Goal: Task Accomplishment & Management: Manage account settings

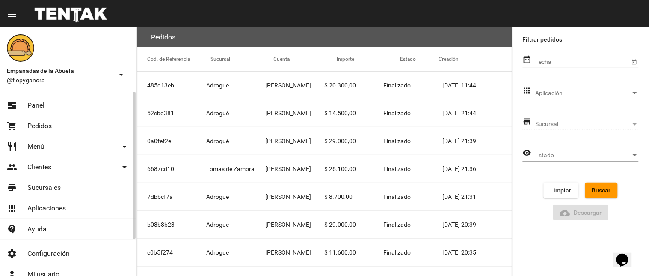
drag, startPoint x: 29, startPoint y: 122, endPoint x: 27, endPoint y: 113, distance: 9.5
click at [27, 122] on span "Pedidos" at bounding box center [39, 126] width 24 height 9
click at [24, 96] on link "dashboard Panel" at bounding box center [68, 105] width 136 height 21
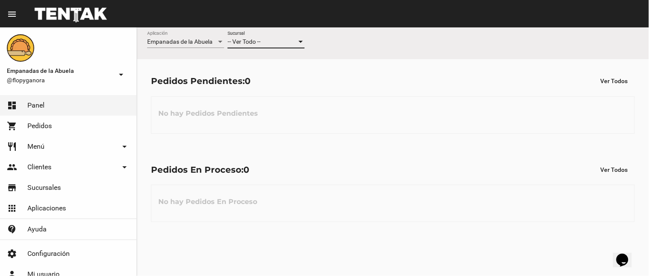
click at [255, 44] on span "-- Ver Todo --" at bounding box center [244, 41] width 33 height 7
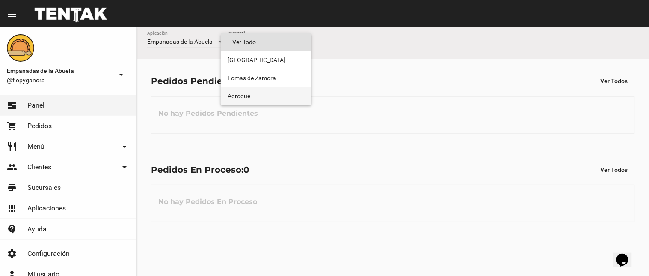
drag, startPoint x: 248, startPoint y: 91, endPoint x: 194, endPoint y: 108, distance: 56.6
click at [246, 93] on span "Adrogué" at bounding box center [266, 96] width 77 height 18
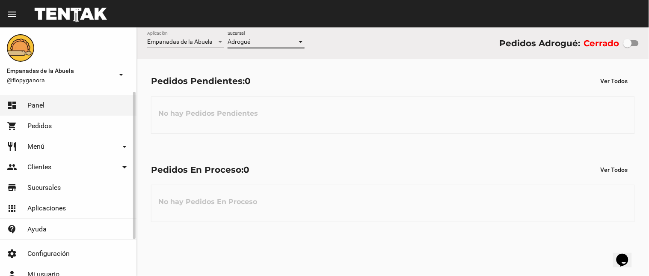
click at [57, 146] on link "restaurant Menú arrow_drop_down" at bounding box center [68, 146] width 136 height 21
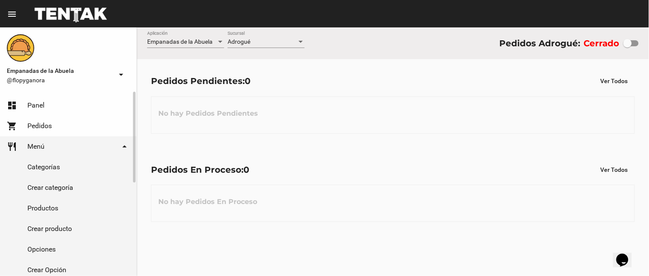
click at [40, 208] on link "Productos" at bounding box center [68, 208] width 136 height 21
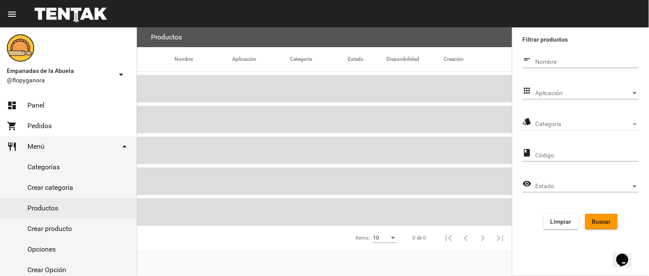
click at [559, 92] on span "Aplicación" at bounding box center [583, 93] width 95 height 7
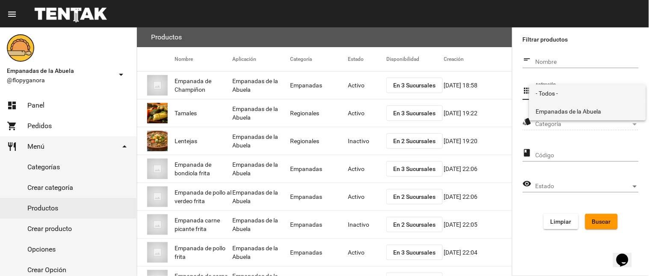
click at [551, 116] on span "Empanadas de la Abuela" at bounding box center [587, 111] width 103 height 18
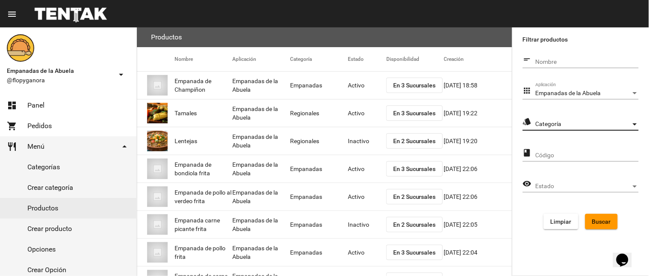
click at [548, 125] on span "Categoría" at bounding box center [583, 124] width 95 height 7
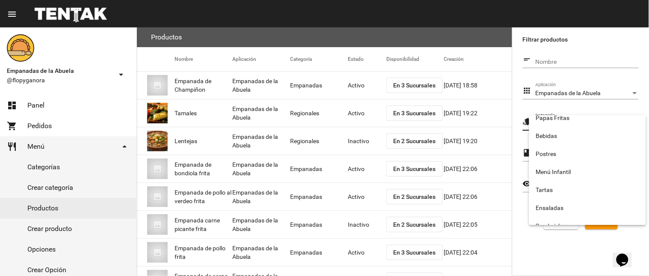
scroll to position [142, 0]
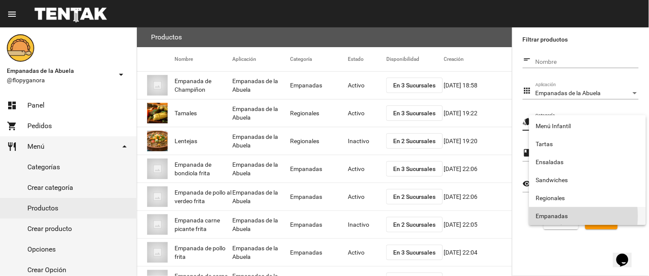
drag, startPoint x: 551, startPoint y: 216, endPoint x: 578, endPoint y: 215, distance: 27.0
click at [552, 216] on span "Empanadas" at bounding box center [587, 216] width 103 height 18
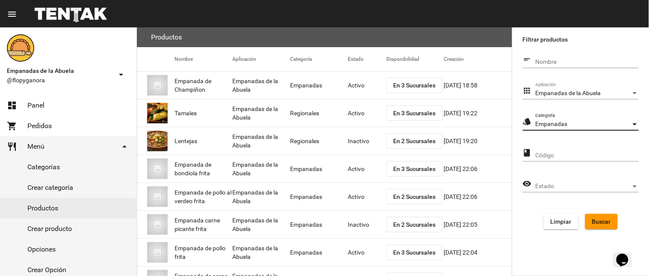
click at [580, 215] on div "Limpiar Buscar" at bounding box center [581, 220] width 102 height 15
click at [593, 222] on span "Buscar" at bounding box center [601, 221] width 19 height 7
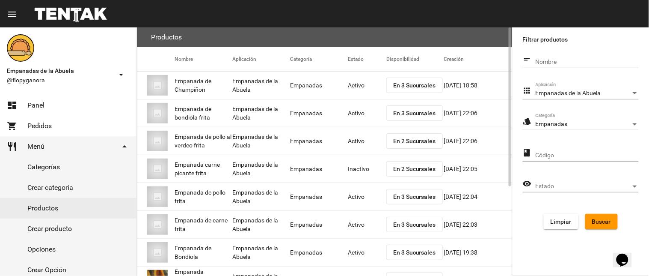
click at [403, 168] on span "En 2 Sucursales" at bounding box center [414, 168] width 43 height 7
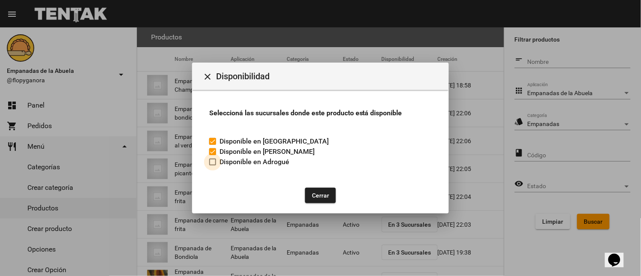
click at [219, 166] on label "Disponible en Adrogué" at bounding box center [249, 162] width 80 height 10
click at [213, 166] on input "Disponible en Adrogué" at bounding box center [212, 165] width 0 height 0
checkbox input "true"
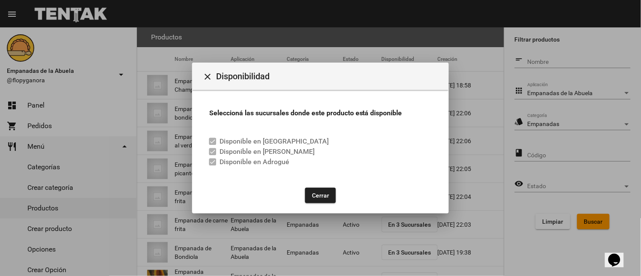
click at [326, 191] on button "Cerrar" at bounding box center [320, 194] width 31 height 15
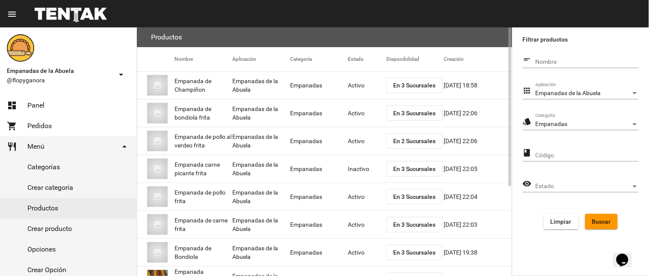
click at [357, 167] on mat-cell "Inactivo" at bounding box center [367, 168] width 39 height 27
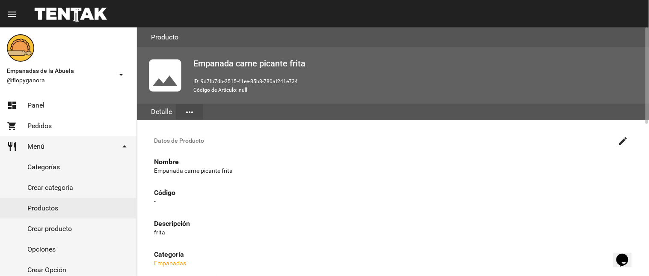
click at [626, 137] on mat-icon "create" at bounding box center [623, 141] width 10 height 10
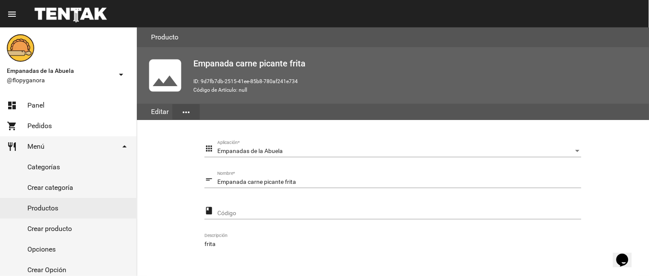
scroll to position [175, 0]
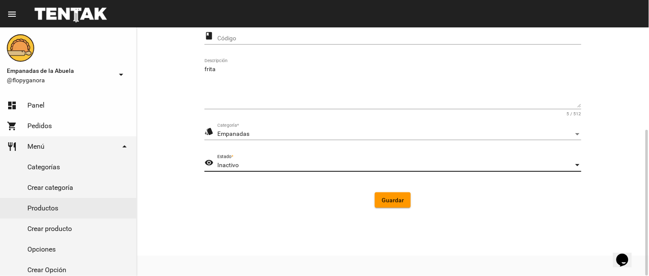
click at [331, 162] on div "Inactivo" at bounding box center [395, 165] width 356 height 7
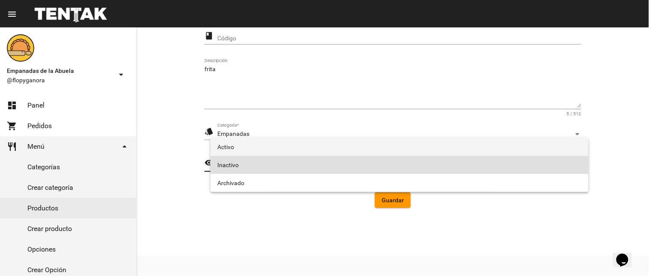
click at [302, 148] on span "Activo" at bounding box center [399, 147] width 365 height 18
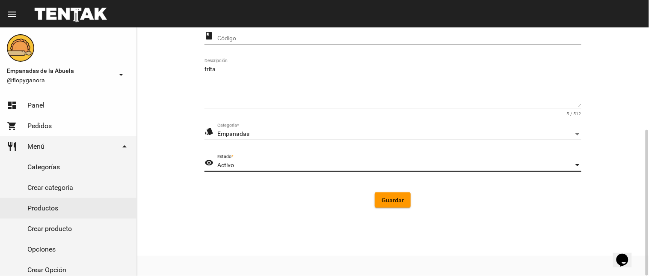
drag, startPoint x: 386, startPoint y: 199, endPoint x: 361, endPoint y: 200, distance: 25.7
click at [382, 198] on span "Guardar" at bounding box center [393, 199] width 22 height 7
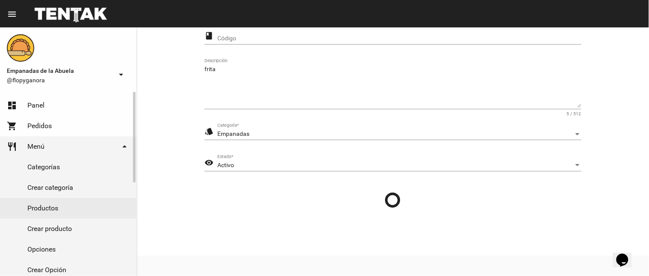
click at [103, 202] on link "Productos" at bounding box center [68, 208] width 136 height 21
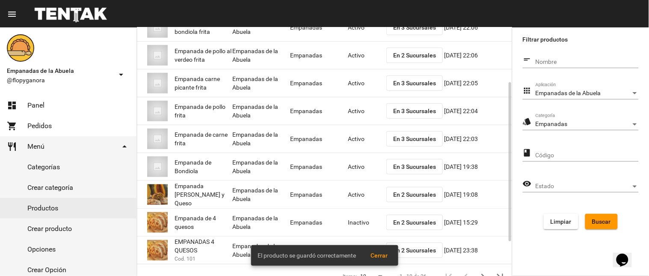
scroll to position [139, 0]
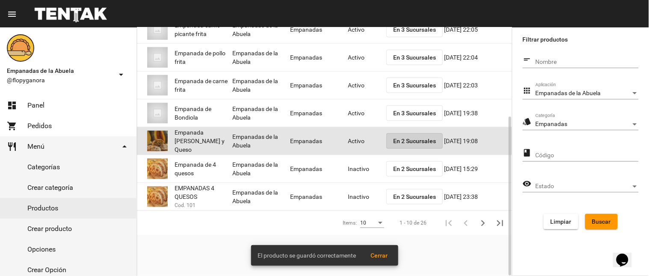
click at [400, 141] on span "En 2 Sucursales" at bounding box center [414, 140] width 43 height 7
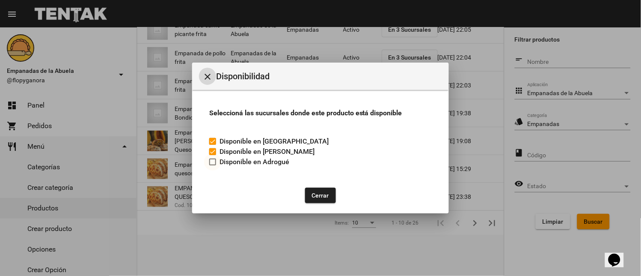
click at [216, 163] on div at bounding box center [212, 161] width 7 height 7
click at [213, 165] on input "Disponible en Adrogué" at bounding box center [212, 165] width 0 height 0
checkbox input "true"
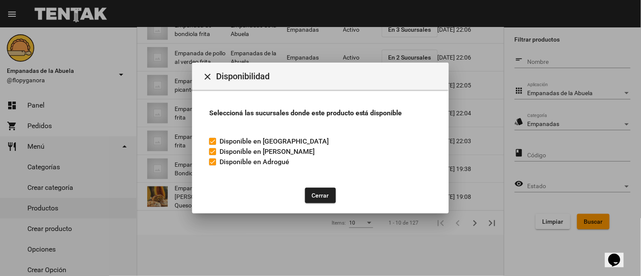
click at [311, 190] on button "Cerrar" at bounding box center [320, 194] width 31 height 15
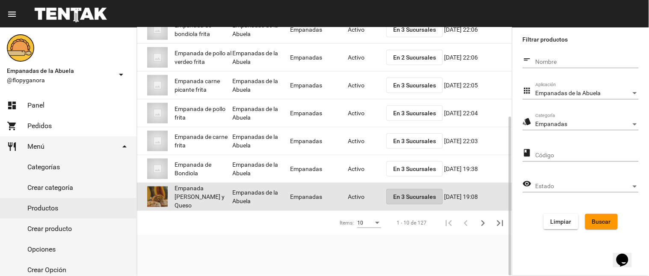
click at [410, 193] on span "En 3 Sucursales" at bounding box center [414, 196] width 43 height 7
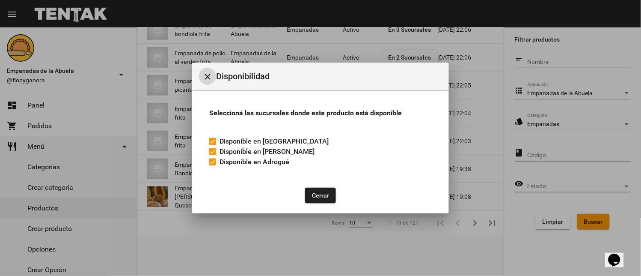
click at [212, 70] on button "close" at bounding box center [207, 76] width 17 height 17
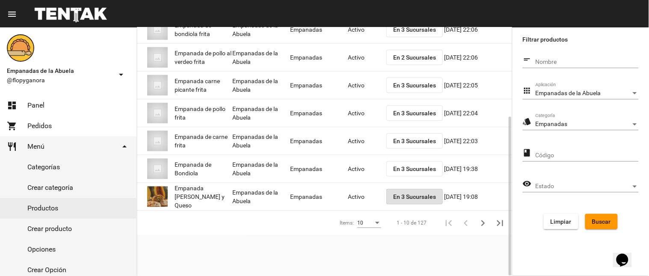
click at [412, 54] on span "En 2 Sucursales" at bounding box center [414, 57] width 43 height 7
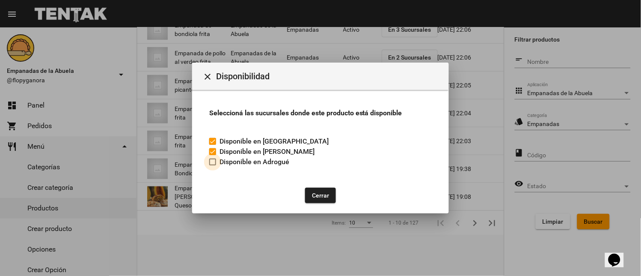
drag, startPoint x: 217, startPoint y: 163, endPoint x: 272, endPoint y: 191, distance: 61.6
click at [223, 166] on label "Disponible en Adrogué" at bounding box center [249, 162] width 80 height 10
click at [214, 165] on div at bounding box center [212, 161] width 7 height 7
click at [213, 165] on input "Disponible en Adrogué" at bounding box center [212, 165] width 0 height 0
checkbox input "true"
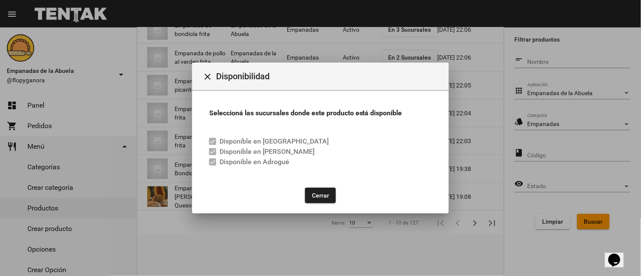
click at [312, 194] on button "Cerrar" at bounding box center [320, 194] width 31 height 15
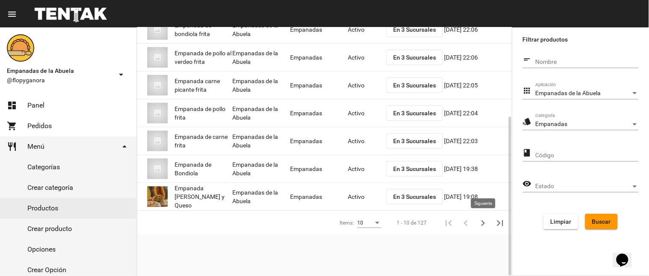
click at [478, 221] on icon "Siguiente" at bounding box center [483, 223] width 12 height 12
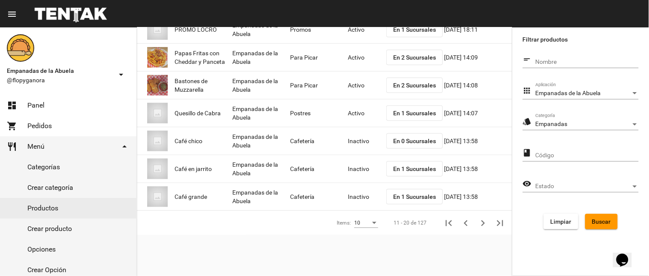
scroll to position [0, 0]
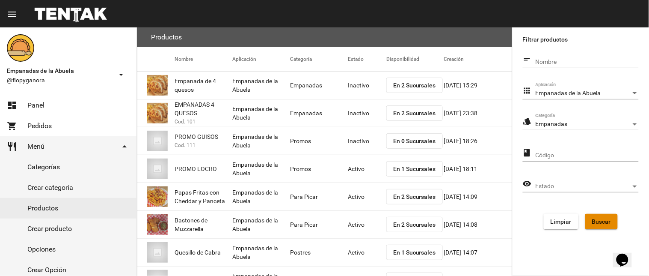
click at [593, 218] on span "Buscar" at bounding box center [601, 221] width 19 height 7
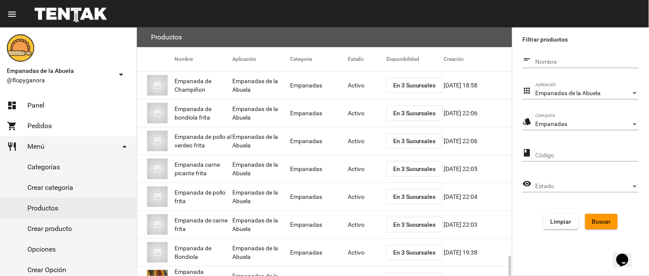
scroll to position [139, 0]
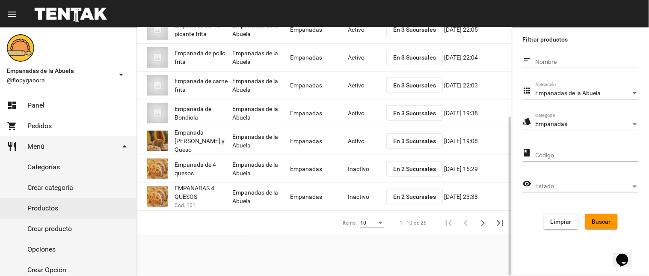
click at [426, 193] on span "En 2 Sucursales" at bounding box center [414, 196] width 43 height 7
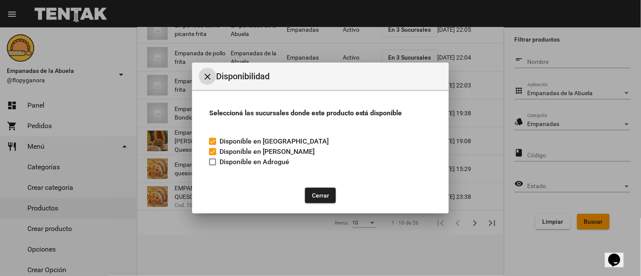
click at [211, 165] on label "Disponible en Adrogué" at bounding box center [249, 162] width 80 height 10
click at [212, 165] on input "Disponible en Adrogué" at bounding box center [212, 165] width 0 height 0
checkbox input "true"
click at [318, 196] on button "Cerrar" at bounding box center [320, 194] width 31 height 15
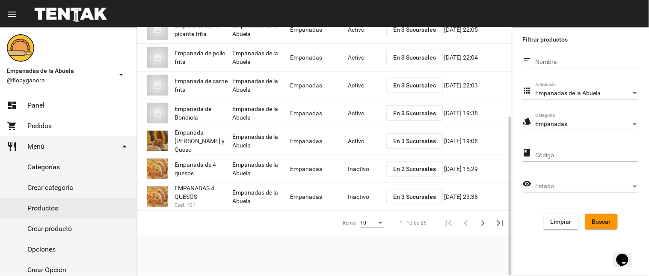
click at [361, 199] on mat-cell "Inactivo" at bounding box center [367, 196] width 39 height 27
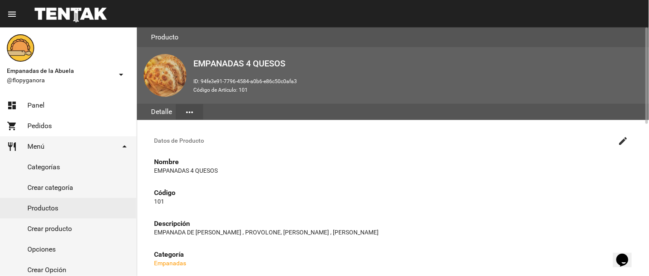
click at [617, 140] on button "create" at bounding box center [623, 140] width 17 height 17
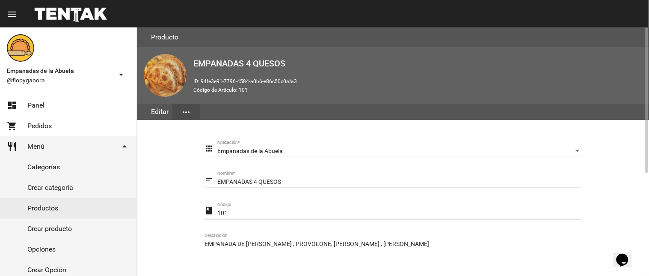
scroll to position [175, 0]
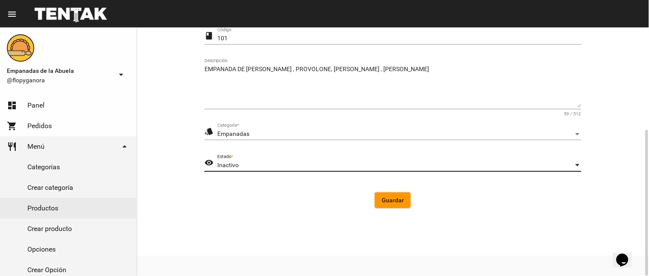
click at [272, 167] on div "Inactivo" at bounding box center [395, 165] width 356 height 7
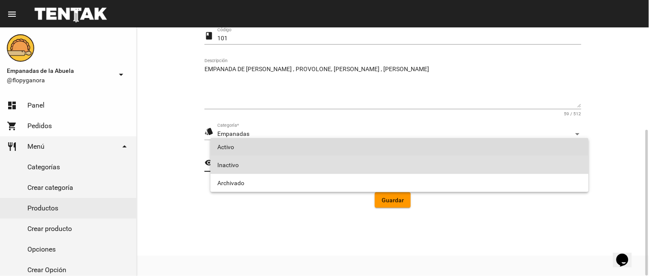
drag, startPoint x: 273, startPoint y: 146, endPoint x: 327, endPoint y: 177, distance: 62.5
click at [274, 148] on span "Activo" at bounding box center [399, 147] width 365 height 18
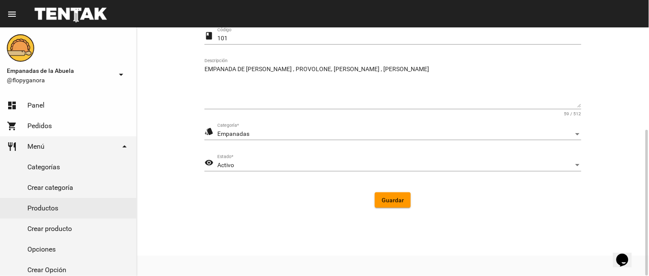
drag, startPoint x: 374, startPoint y: 199, endPoint x: 181, endPoint y: 212, distance: 193.8
click at [374, 199] on div "Guardar" at bounding box center [392, 199] width 363 height 15
click at [377, 202] on button "Guardar" at bounding box center [393, 199] width 36 height 15
click at [97, 215] on link "Productos" at bounding box center [68, 208] width 136 height 21
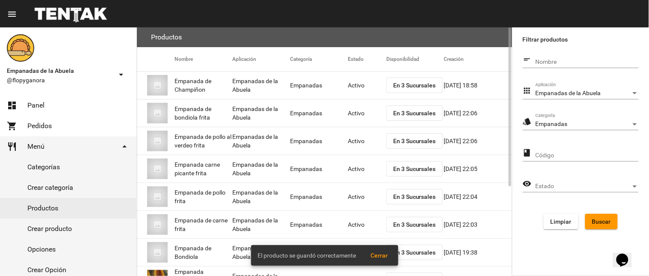
scroll to position [139, 0]
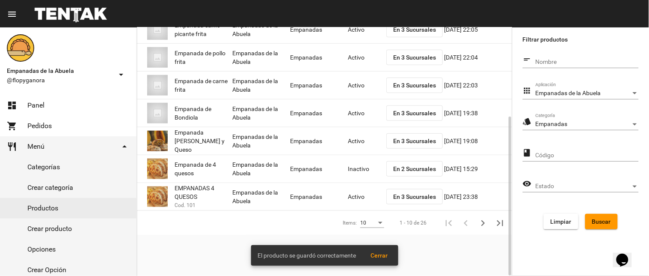
click at [409, 172] on button "En 2 Sucursales" at bounding box center [414, 168] width 56 height 15
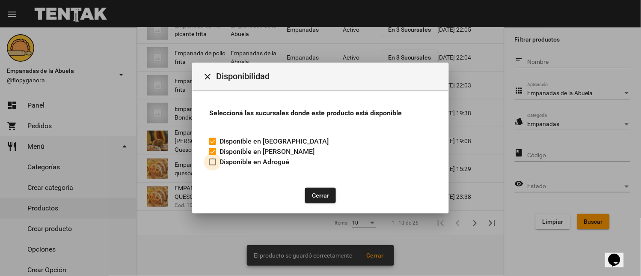
drag, startPoint x: 210, startPoint y: 161, endPoint x: 222, endPoint y: 165, distance: 13.5
click at [210, 161] on div at bounding box center [212, 161] width 7 height 7
click at [212, 165] on input "Disponible en Adrogué" at bounding box center [212, 165] width 0 height 0
checkbox input "true"
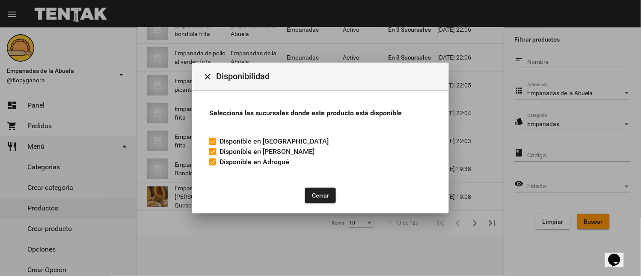
click at [322, 197] on button "Cerrar" at bounding box center [320, 194] width 31 height 15
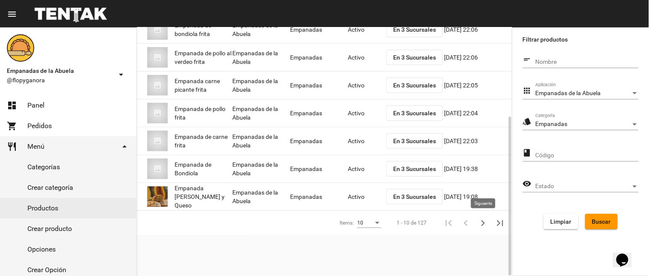
click at [483, 220] on icon "Siguiente" at bounding box center [483, 223] width 12 height 12
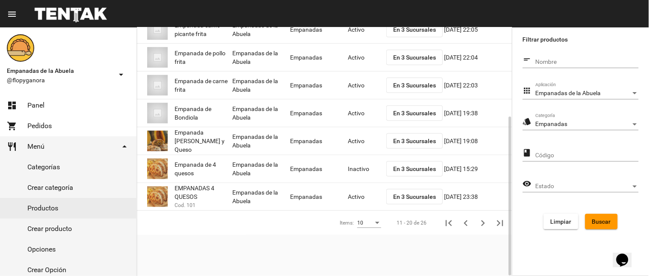
click at [356, 168] on mat-cell "Inactivo" at bounding box center [367, 168] width 39 height 27
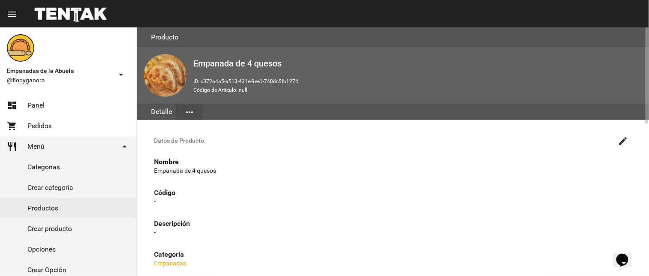
click at [619, 139] on mat-icon "create" at bounding box center [623, 141] width 10 height 10
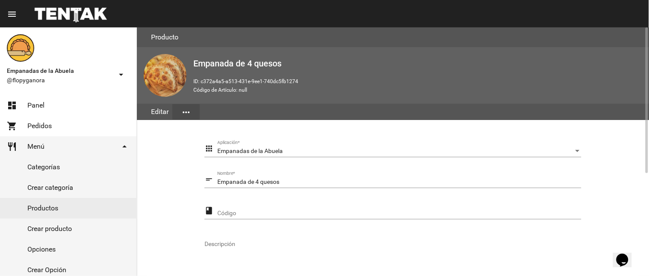
scroll to position [171, 0]
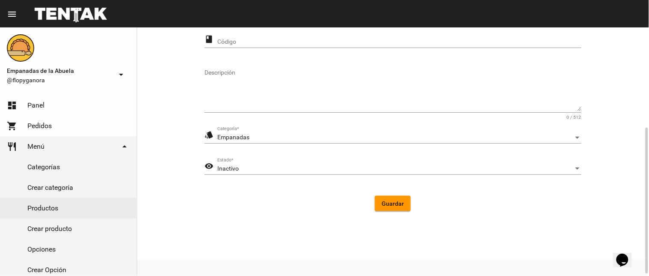
click at [260, 172] on div "Inactivo Estado *" at bounding box center [399, 166] width 364 height 17
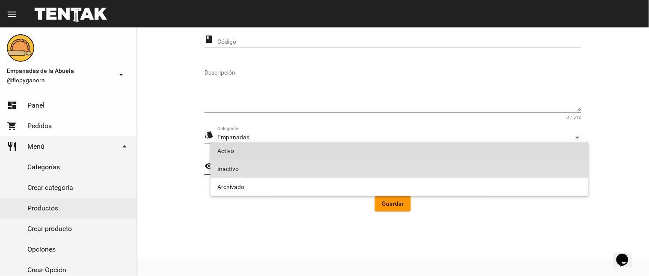
click at [248, 145] on span "Activo" at bounding box center [399, 151] width 365 height 18
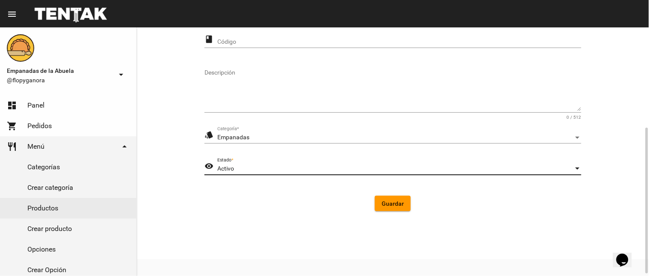
click at [398, 202] on span "Guardar" at bounding box center [393, 203] width 22 height 7
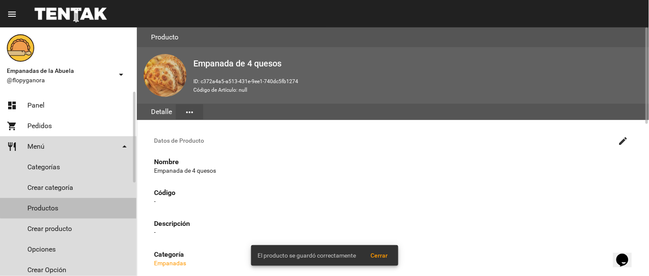
click at [75, 206] on link "Productos" at bounding box center [68, 208] width 136 height 21
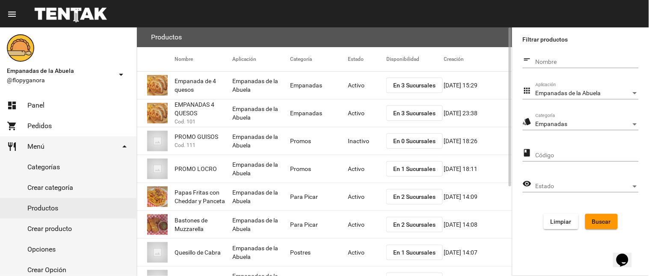
click at [605, 219] on span "Buscar" at bounding box center [601, 221] width 19 height 7
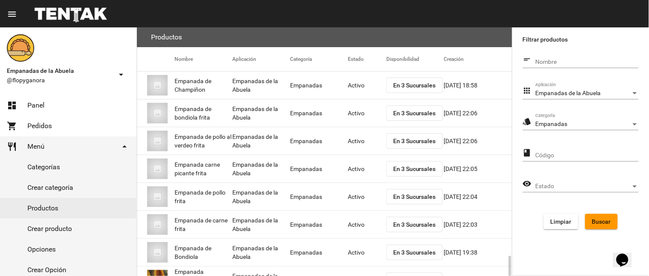
scroll to position [139, 0]
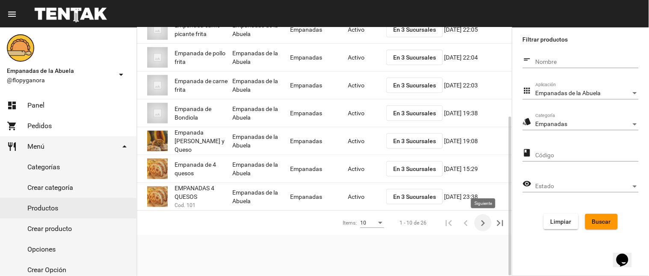
drag, startPoint x: 477, startPoint y: 220, endPoint x: 464, endPoint y: 210, distance: 16.3
click at [477, 220] on icon "Siguiente" at bounding box center [483, 223] width 12 height 12
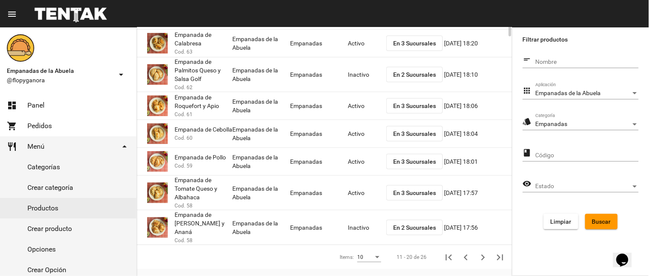
scroll to position [0, 0]
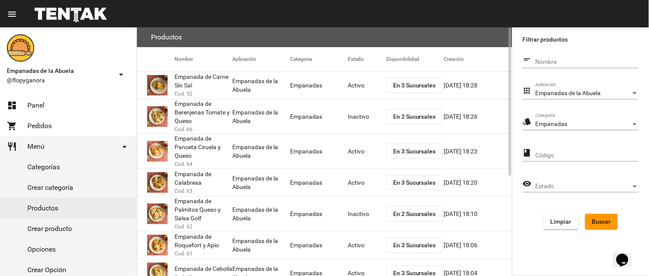
click at [416, 113] on span "En 2 Sucursales" at bounding box center [414, 116] width 43 height 7
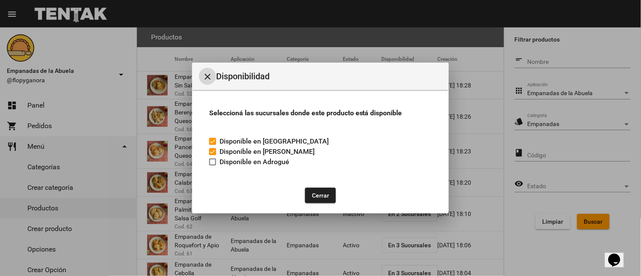
drag, startPoint x: 210, startPoint y: 159, endPoint x: 247, endPoint y: 184, distance: 45.0
click at [210, 159] on div at bounding box center [212, 161] width 7 height 7
click at [212, 165] on input "Disponible en Adrogué" at bounding box center [212, 165] width 0 height 0
checkbox input "true"
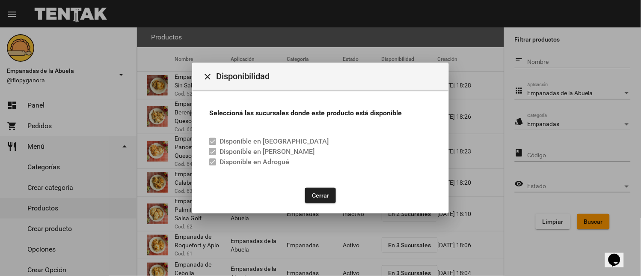
drag, startPoint x: 315, startPoint y: 195, endPoint x: 336, endPoint y: 164, distance: 37.0
click at [317, 195] on button "Cerrar" at bounding box center [320, 194] width 31 height 15
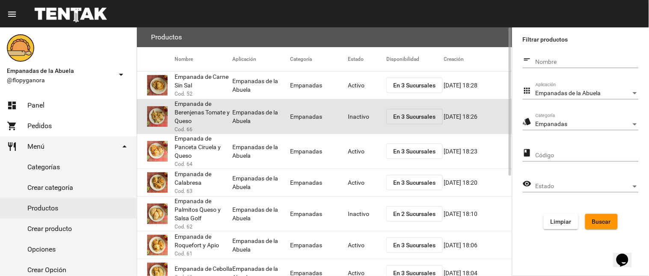
click at [350, 115] on mat-cell "Inactivo" at bounding box center [367, 116] width 39 height 27
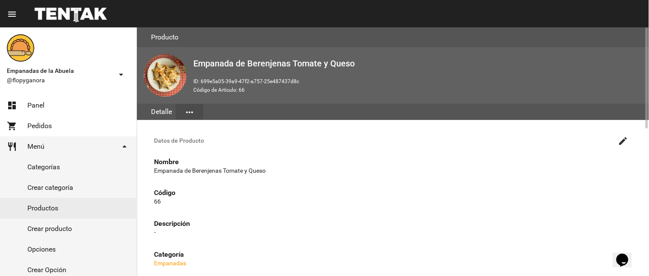
click at [624, 142] on mat-icon "create" at bounding box center [623, 141] width 10 height 10
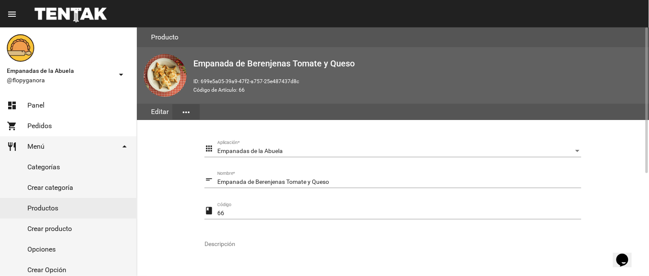
scroll to position [175, 0]
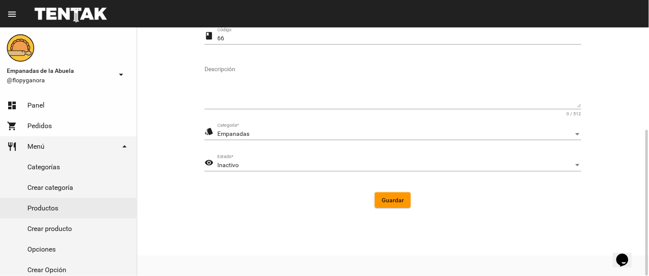
click at [254, 163] on div "Inactivo" at bounding box center [395, 165] width 356 height 7
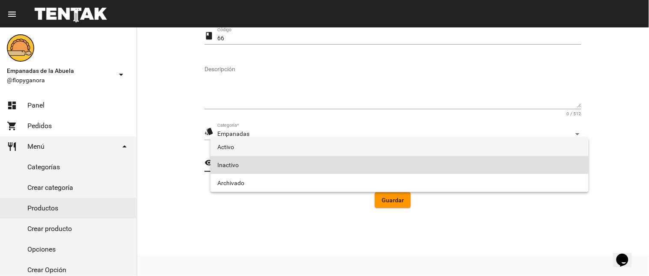
drag, startPoint x: 263, startPoint y: 141, endPoint x: 288, endPoint y: 153, distance: 28.3
click at [263, 142] on span "Activo" at bounding box center [399, 147] width 365 height 18
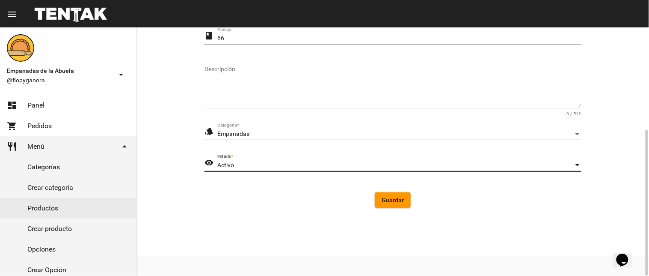
drag, startPoint x: 384, startPoint y: 199, endPoint x: 148, endPoint y: 229, distance: 237.7
click at [374, 200] on div "Guardar" at bounding box center [392, 199] width 363 height 15
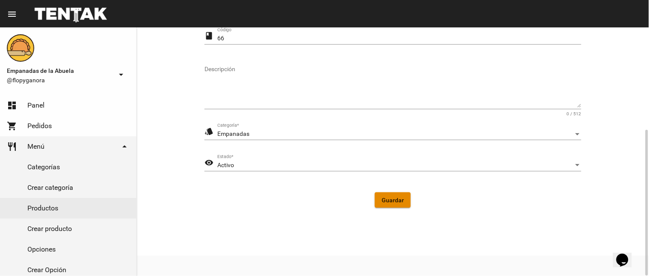
click at [386, 200] on span "Guardar" at bounding box center [393, 199] width 22 height 7
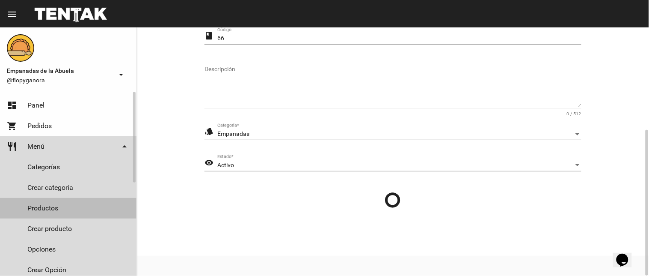
click at [71, 203] on link "Productos" at bounding box center [68, 208] width 136 height 21
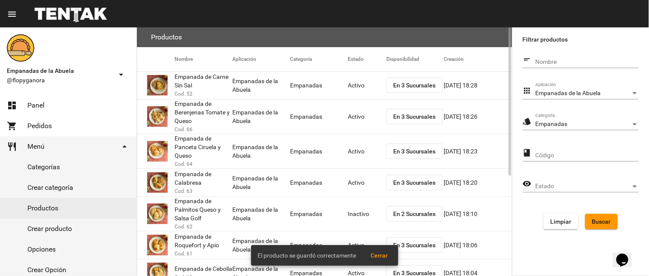
scroll to position [167, 0]
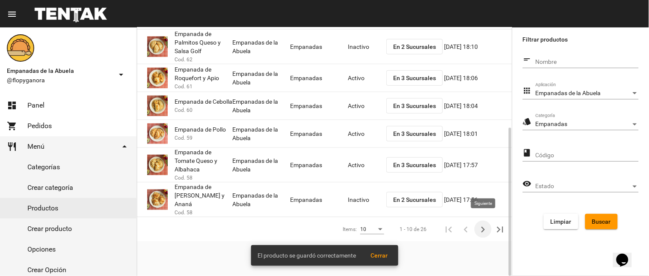
click at [481, 224] on icon "Siguiente" at bounding box center [483, 229] width 12 height 12
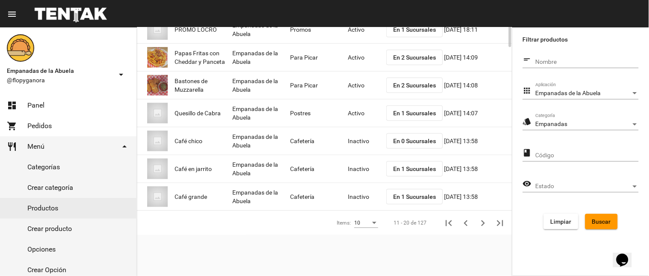
scroll to position [0, 0]
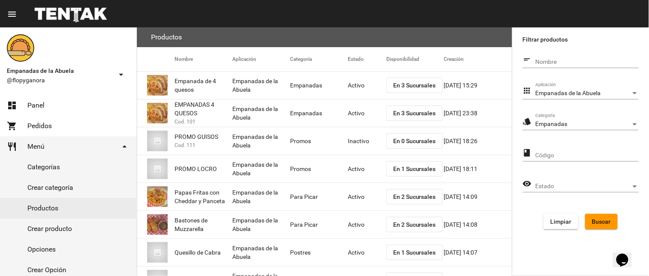
click at [595, 224] on button "Buscar" at bounding box center [601, 220] width 33 height 15
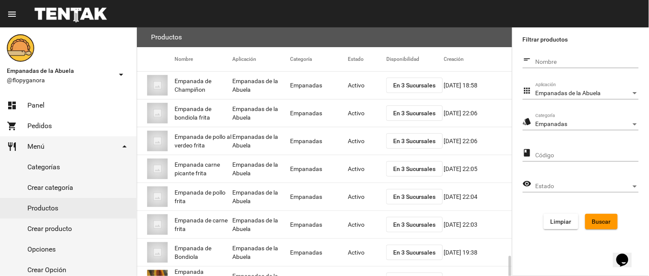
scroll to position [139, 0]
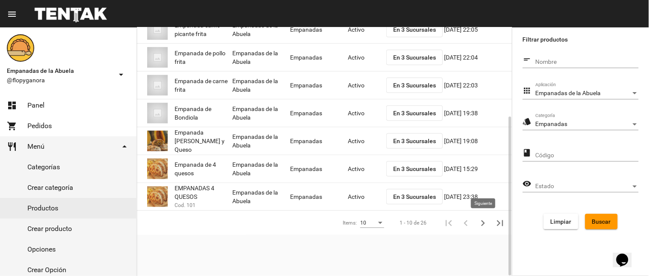
click at [477, 222] on icon "Siguiente" at bounding box center [483, 223] width 12 height 12
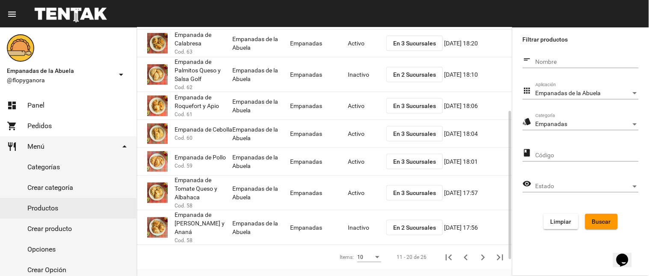
click at [400, 73] on span "En 2 Sucursales" at bounding box center [414, 74] width 43 height 7
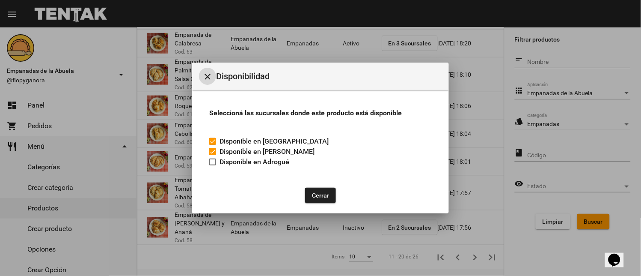
click at [216, 165] on label "Disponible en Adrogué" at bounding box center [249, 162] width 80 height 10
click at [213, 165] on input "Disponible en Adrogué" at bounding box center [212, 165] width 0 height 0
checkbox input "true"
click at [324, 196] on button "Cerrar" at bounding box center [320, 194] width 31 height 15
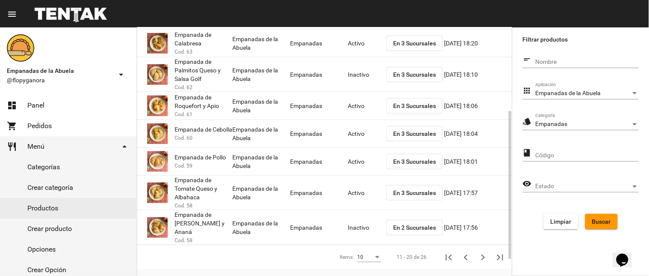
click at [359, 79] on mat-cell "Inactivo" at bounding box center [367, 74] width 39 height 27
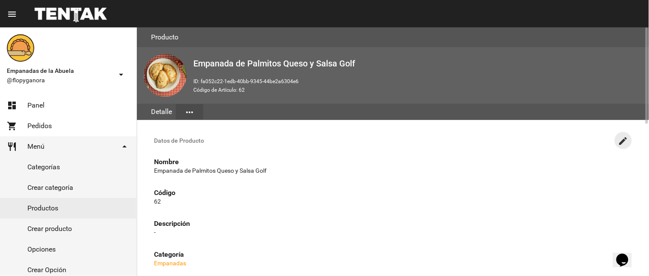
click at [619, 139] on mat-icon "create" at bounding box center [623, 141] width 10 height 10
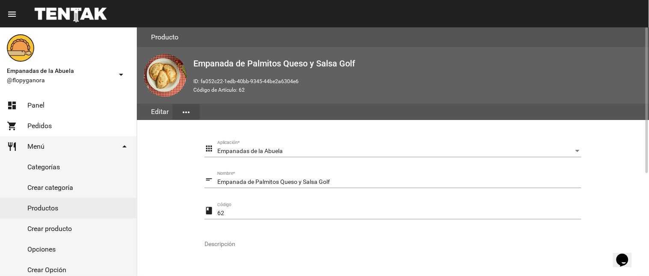
scroll to position [175, 0]
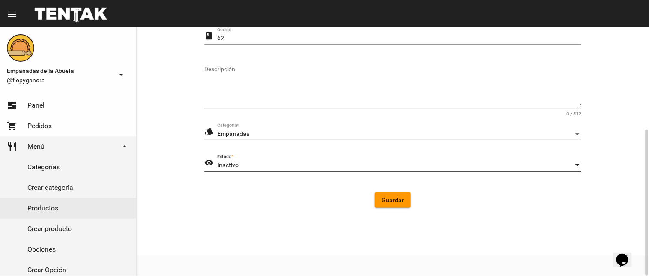
click at [272, 164] on div "Inactivo" at bounding box center [395, 165] width 356 height 7
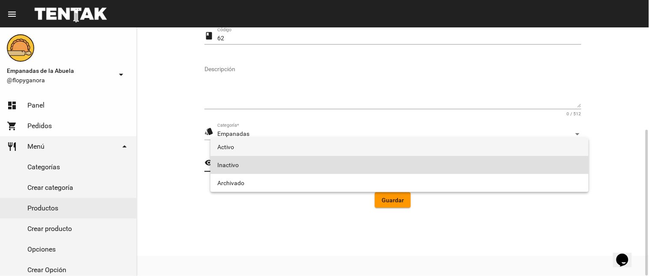
drag, startPoint x: 272, startPoint y: 142, endPoint x: 307, endPoint y: 166, distance: 42.1
click at [273, 141] on span "Activo" at bounding box center [399, 147] width 365 height 18
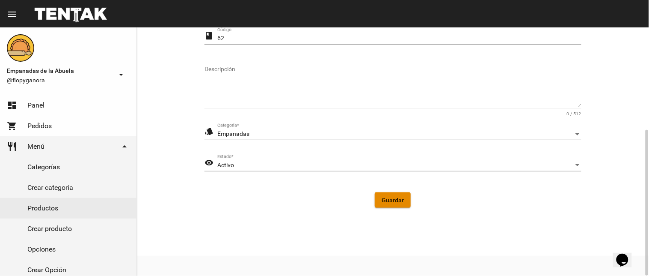
click at [384, 198] on span "Guardar" at bounding box center [393, 199] width 22 height 7
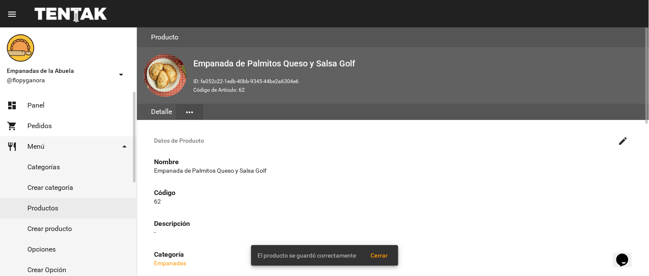
click at [71, 205] on link "Productos" at bounding box center [68, 208] width 136 height 21
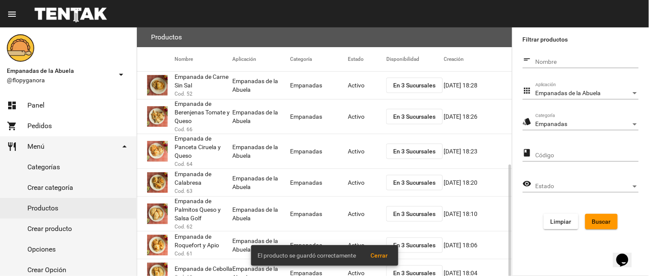
scroll to position [167, 0]
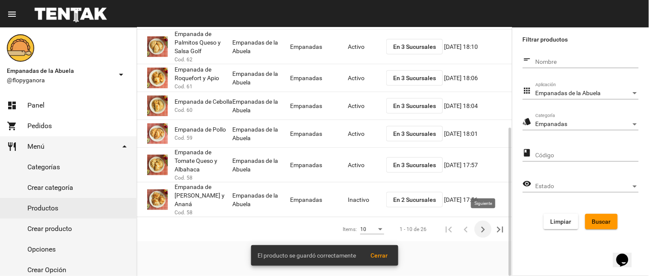
click at [484, 225] on icon "Siguiente" at bounding box center [483, 229] width 12 height 12
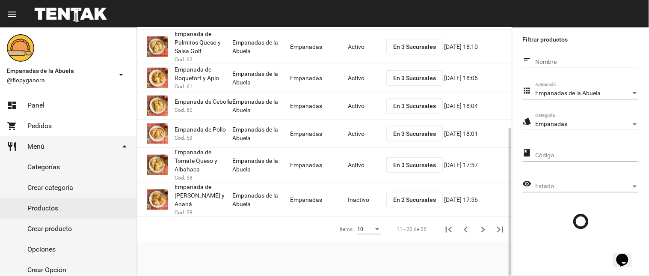
click at [412, 196] on span "En 2 Sucursales" at bounding box center [414, 199] width 43 height 7
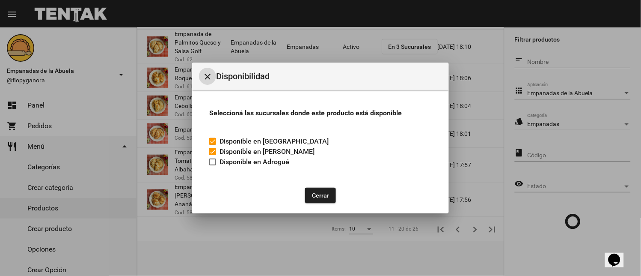
drag, startPoint x: 210, startPoint y: 161, endPoint x: 254, endPoint y: 180, distance: 47.1
click at [211, 161] on div at bounding box center [212, 161] width 7 height 7
click at [212, 165] on input "Disponible en Adrogué" at bounding box center [212, 165] width 0 height 0
checkbox input "true"
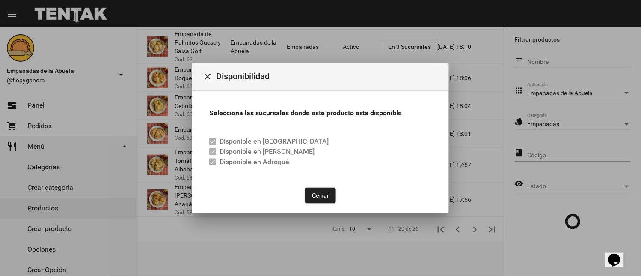
click at [316, 193] on button "Cerrar" at bounding box center [320, 194] width 31 height 15
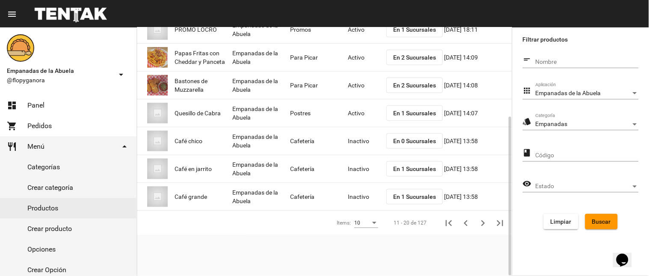
scroll to position [139, 0]
click at [601, 223] on span "Buscar" at bounding box center [601, 221] width 19 height 7
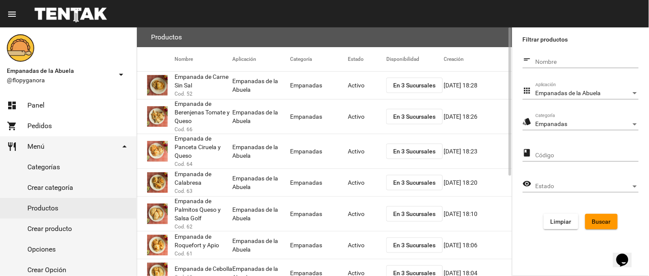
scroll to position [167, 0]
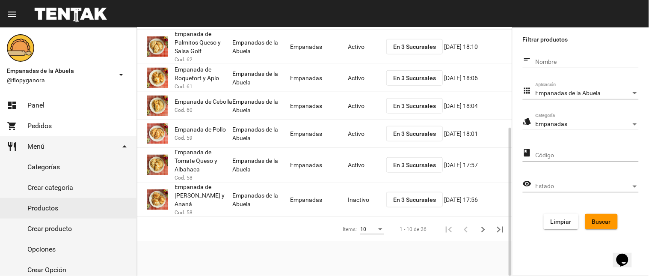
click at [364, 194] on mat-cell "Inactivo" at bounding box center [367, 199] width 39 height 27
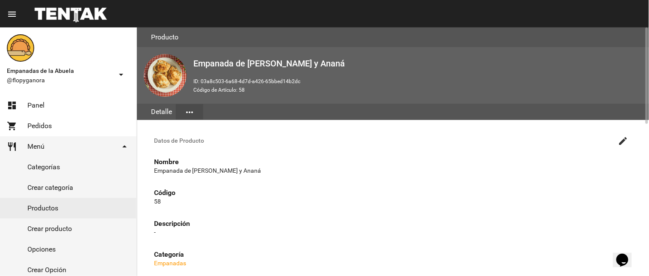
click at [621, 134] on button "create" at bounding box center [623, 140] width 17 height 17
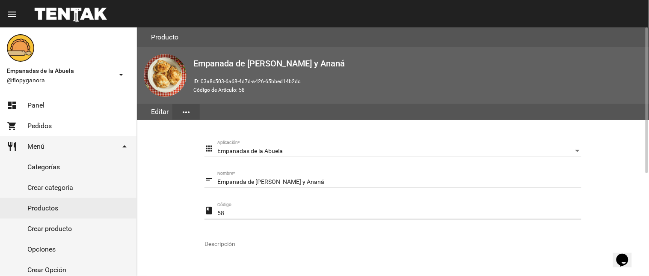
scroll to position [175, 0]
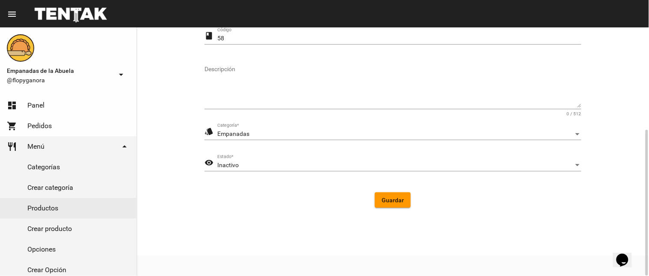
click at [279, 160] on div "Inactivo Estado *" at bounding box center [399, 162] width 364 height 17
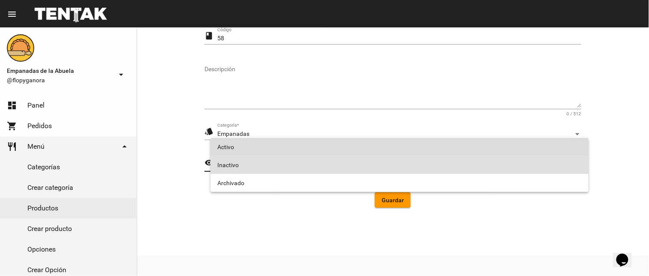
click at [268, 148] on span "Activo" at bounding box center [399, 147] width 365 height 18
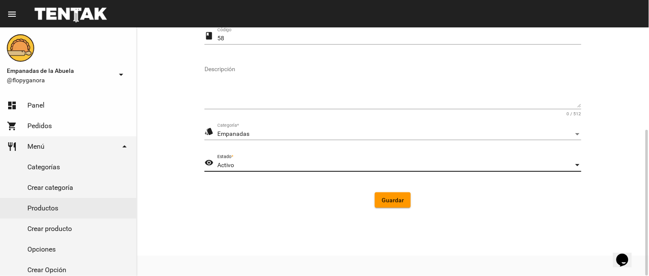
click at [388, 204] on button "Guardar" at bounding box center [393, 199] width 36 height 15
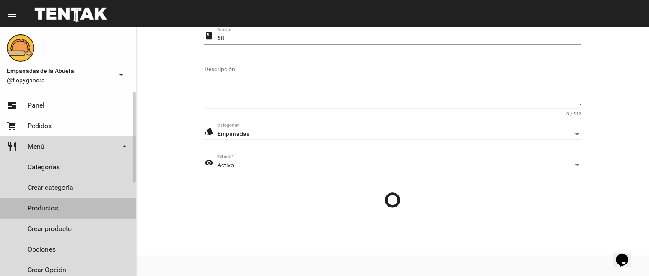
click at [57, 199] on link "Productos" at bounding box center [68, 208] width 136 height 21
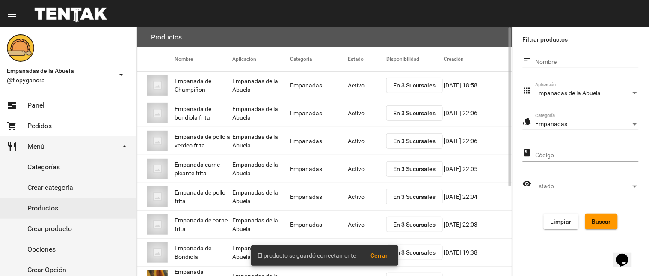
scroll to position [139, 0]
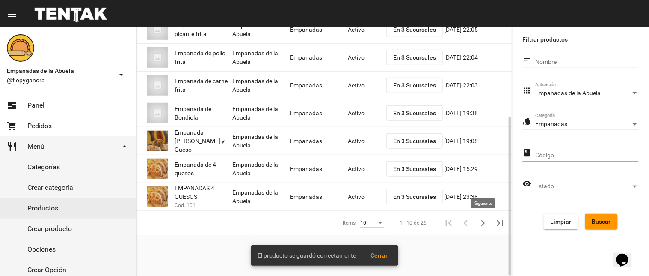
click at [480, 223] on icon "Siguiente" at bounding box center [483, 223] width 12 height 12
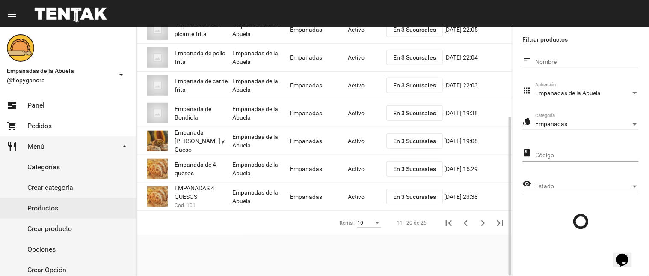
scroll to position [0, 0]
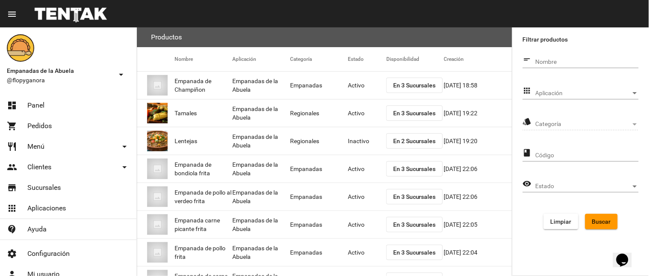
click at [569, 93] on span "Aplicación" at bounding box center [583, 93] width 95 height 7
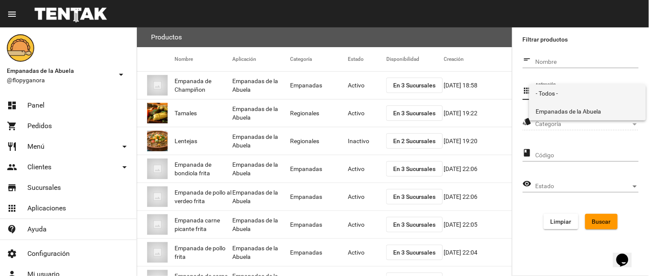
click at [549, 109] on span "Empanadas de la Abuela" at bounding box center [587, 111] width 103 height 18
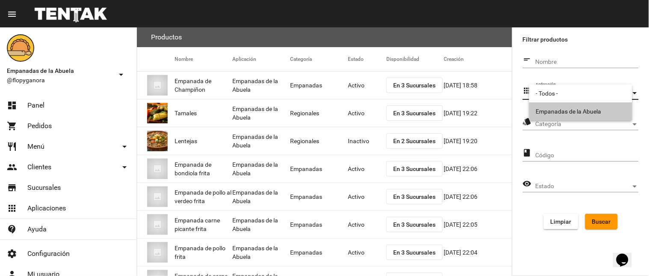
click at [545, 127] on span "Categoría" at bounding box center [583, 124] width 95 height 7
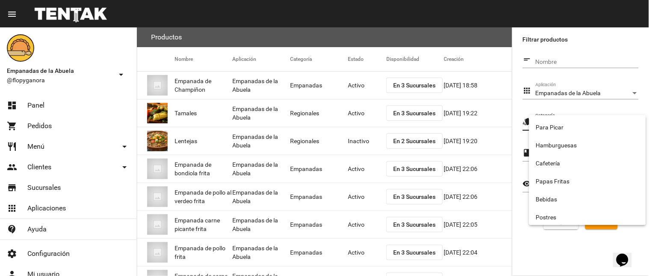
scroll to position [142, 0]
click at [562, 207] on span "Empanadas" at bounding box center [587, 216] width 103 height 18
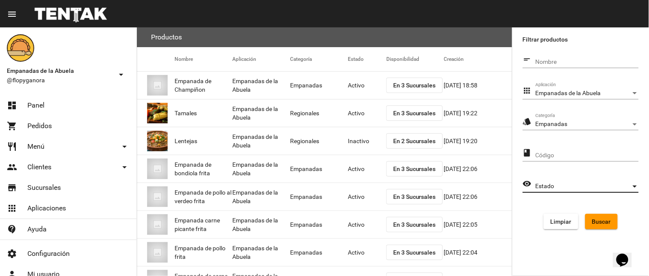
click at [586, 189] on span "Estado" at bounding box center [583, 186] width 95 height 7
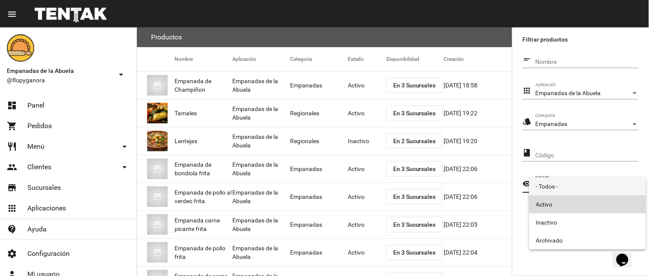
drag, startPoint x: 554, startPoint y: 201, endPoint x: 578, endPoint y: 204, distance: 24.1
click at [554, 200] on span "Activo" at bounding box center [587, 204] width 103 height 18
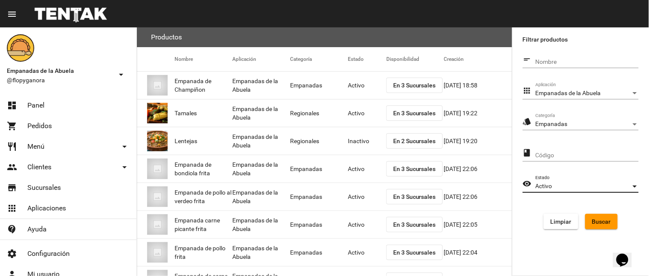
click at [602, 219] on span "Buscar" at bounding box center [601, 221] width 19 height 7
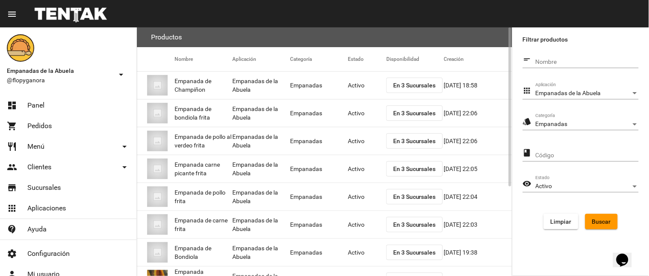
scroll to position [139, 0]
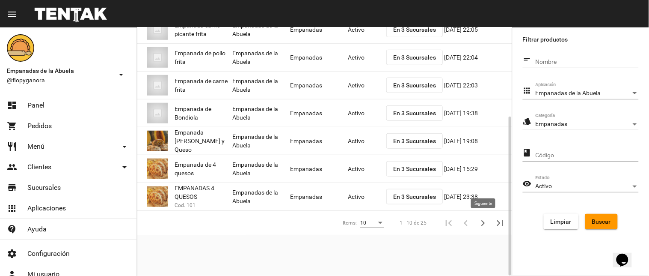
click at [483, 221] on icon "Siguiente" at bounding box center [483, 223] width 4 height 6
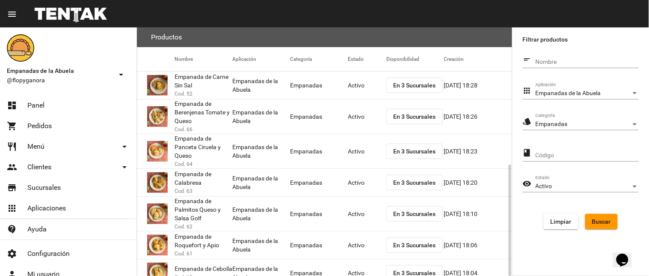
scroll to position [167, 0]
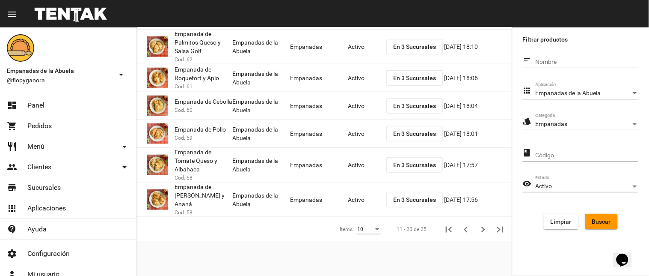
click at [550, 183] on span "Activo" at bounding box center [544, 185] width 17 height 7
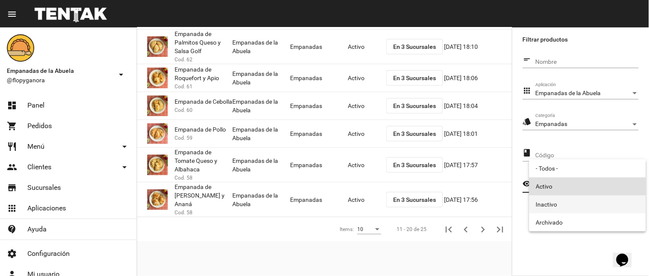
click at [548, 203] on span "Inactivo" at bounding box center [587, 204] width 103 height 18
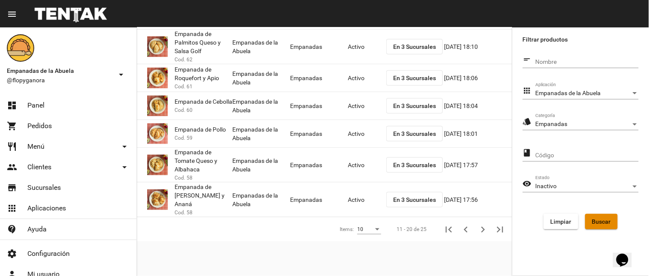
click at [585, 219] on button "Buscar" at bounding box center [601, 220] width 33 height 15
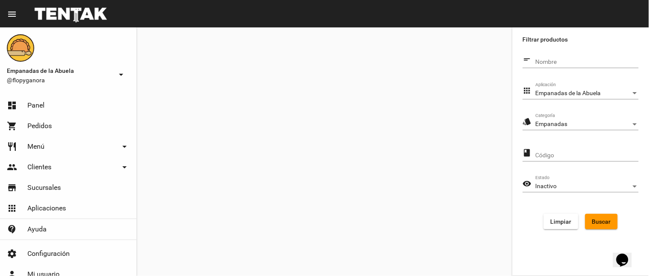
scroll to position [0, 0]
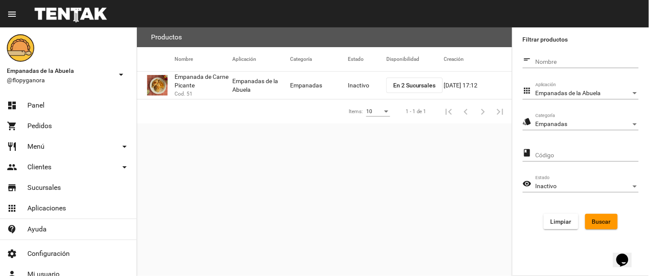
click at [404, 83] on span "En 2 Sucursales" at bounding box center [414, 85] width 43 height 7
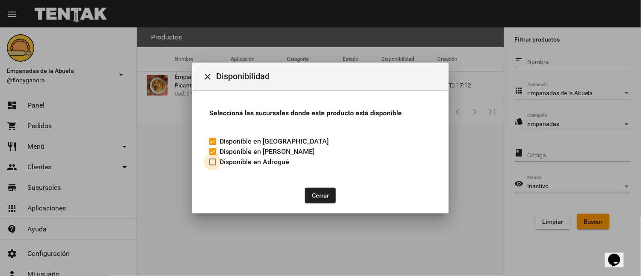
drag, startPoint x: 210, startPoint y: 163, endPoint x: 285, endPoint y: 181, distance: 76.9
click at [214, 163] on div at bounding box center [212, 161] width 7 height 7
click at [213, 165] on input "Disponible en Adrogué" at bounding box center [212, 165] width 0 height 0
checkbox input "true"
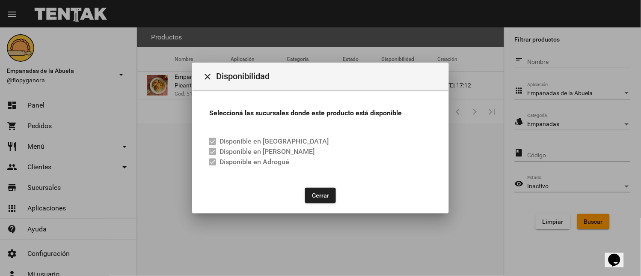
drag, startPoint x: 324, startPoint y: 193, endPoint x: 333, endPoint y: 160, distance: 34.1
click at [326, 193] on button "Cerrar" at bounding box center [320, 194] width 31 height 15
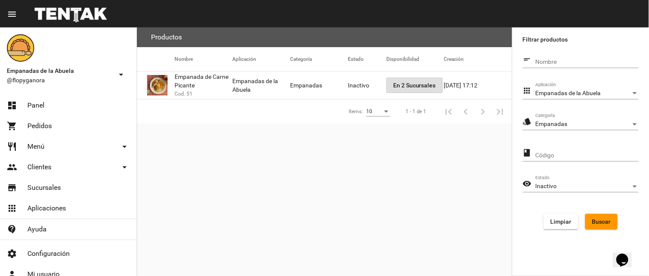
drag, startPoint x: 351, startPoint y: 76, endPoint x: 523, endPoint y: 95, distance: 173.0
click at [353, 75] on mat-cell "Inactivo" at bounding box center [367, 84] width 39 height 27
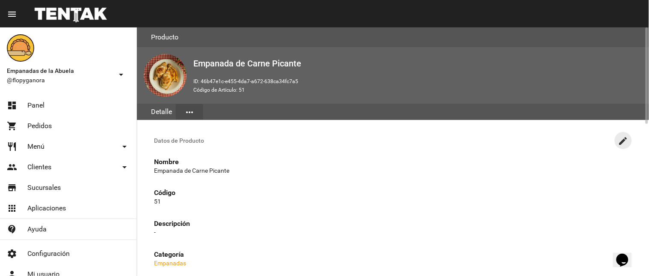
click at [618, 133] on button "create" at bounding box center [623, 140] width 17 height 17
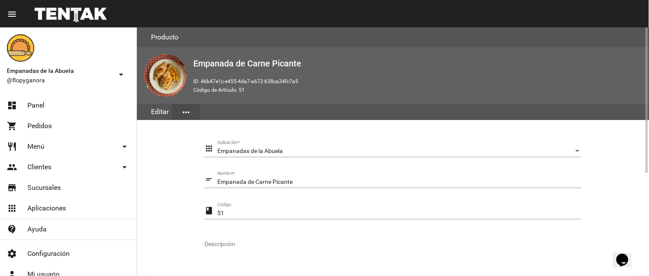
scroll to position [175, 0]
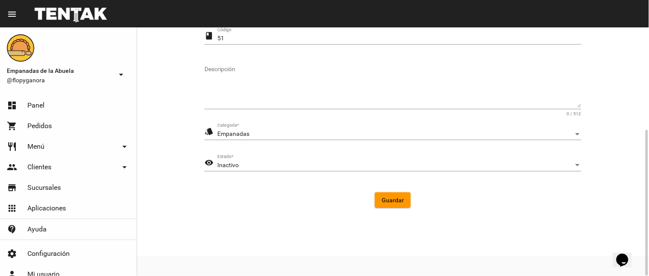
click at [249, 153] on form "apps Empanadas de la Abuela Aplicación * short_text Empanada de Carne Picante N…" at bounding box center [393, 90] width 377 height 249
click at [251, 162] on div "Inactivo" at bounding box center [395, 165] width 356 height 7
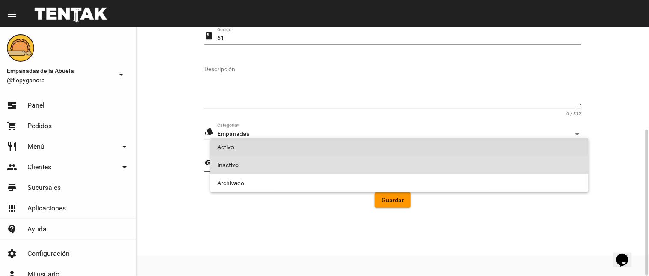
drag, startPoint x: 247, startPoint y: 145, endPoint x: 280, endPoint y: 153, distance: 33.6
click at [252, 148] on span "Activo" at bounding box center [399, 147] width 365 height 18
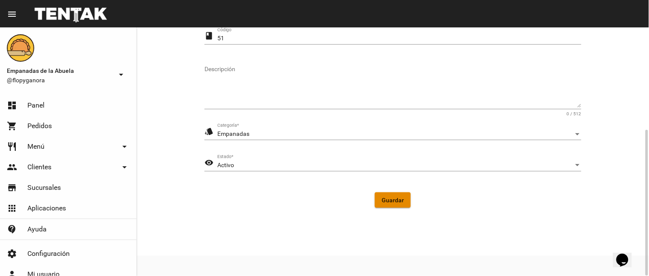
click at [399, 198] on span "Guardar" at bounding box center [393, 199] width 22 height 7
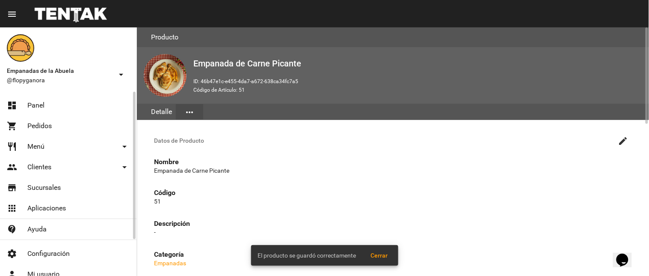
click at [33, 142] on span "Menú" at bounding box center [35, 146] width 17 height 9
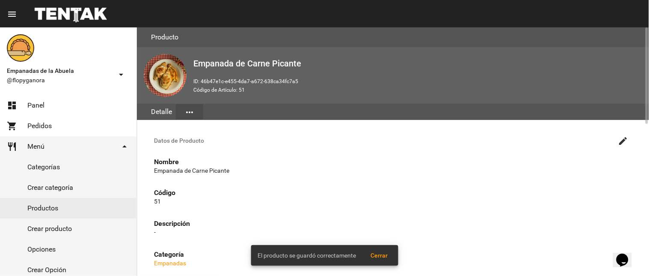
drag, startPoint x: 37, startPoint y: 210, endPoint x: 275, endPoint y: 133, distance: 250.3
click at [38, 209] on link "Productos" at bounding box center [68, 208] width 136 height 21
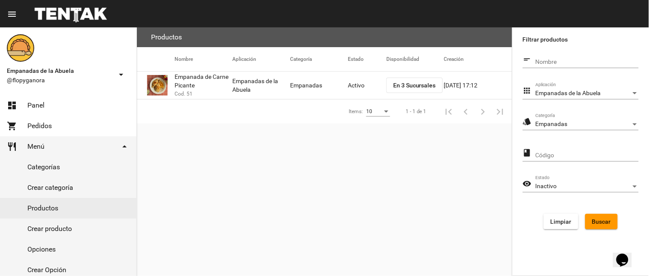
click at [554, 128] on div "Empanadas Categoría" at bounding box center [587, 121] width 103 height 17
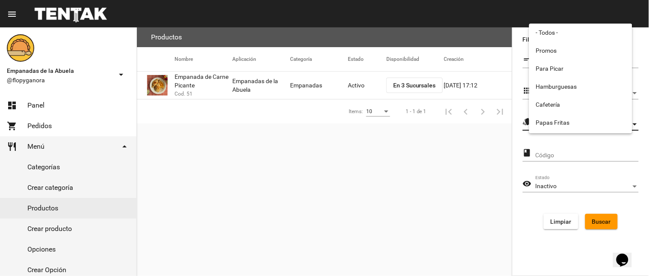
scroll to position [142, 0]
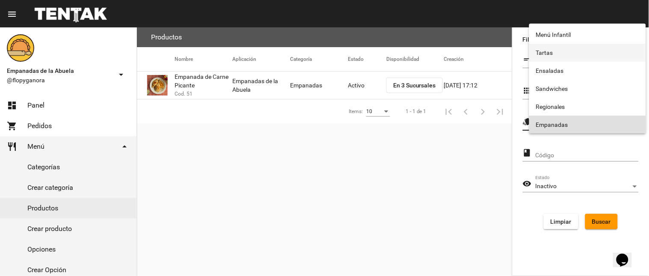
click at [549, 52] on span "Tartas" at bounding box center [587, 53] width 103 height 18
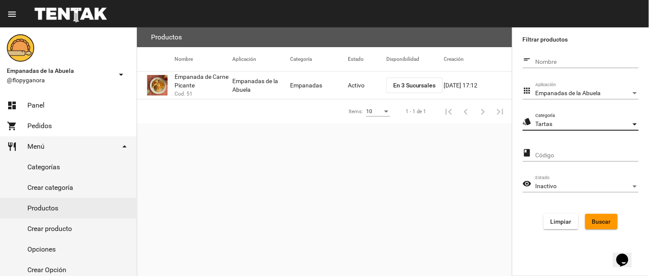
click at [569, 187] on div "Inactivo" at bounding box center [583, 186] width 95 height 7
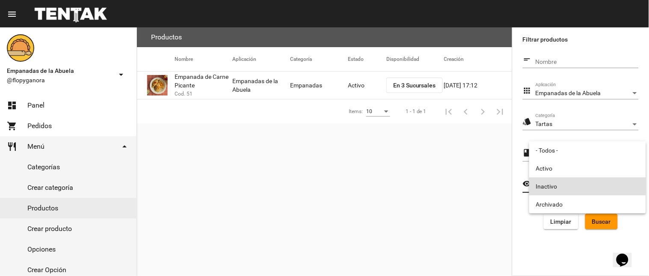
click at [550, 186] on span "Inactivo" at bounding box center [587, 186] width 103 height 18
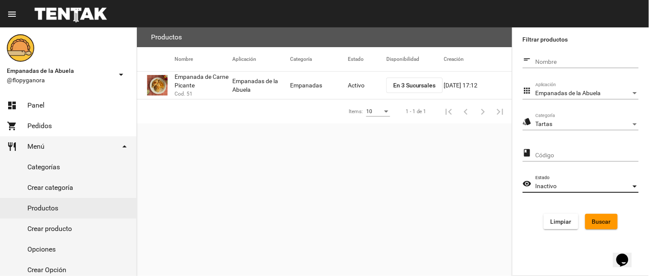
click at [599, 219] on span "Buscar" at bounding box center [601, 221] width 19 height 7
click at [13, 100] on mat-icon "dashboard" at bounding box center [12, 105] width 10 height 10
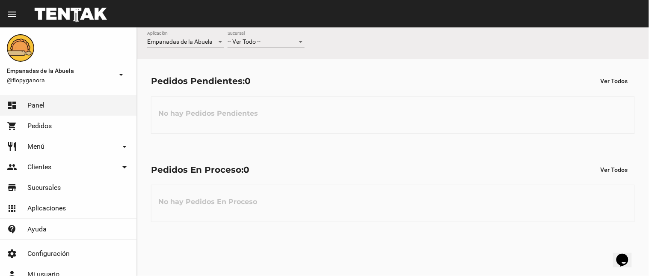
click at [244, 41] on span "-- Ver Todo --" at bounding box center [244, 41] width 33 height 7
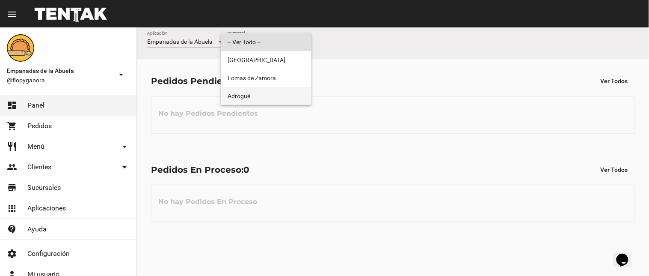
click at [247, 92] on span "Adrogué" at bounding box center [266, 96] width 77 height 18
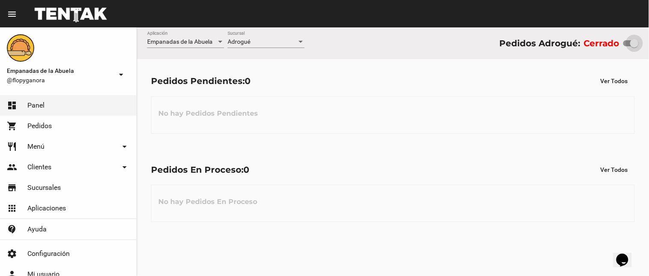
drag, startPoint x: 628, startPoint y: 44, endPoint x: 643, endPoint y: 43, distance: 15.4
click at [643, 43] on div "Empanadas de la Abuela Aplicación Adrogué Sucursal Pedidos Adrogué: Cerrado" at bounding box center [393, 43] width 512 height 32
checkbox input "true"
click at [240, 45] on span "Adrogué" at bounding box center [239, 41] width 23 height 7
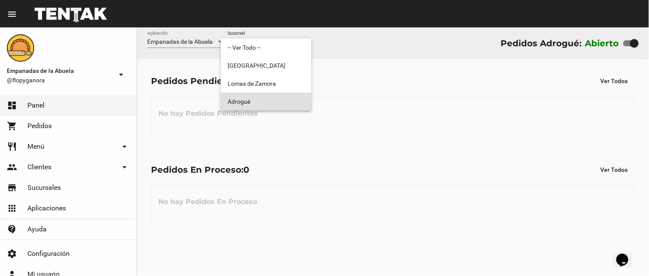
click at [249, 103] on span "Adrogué" at bounding box center [266, 101] width 77 height 18
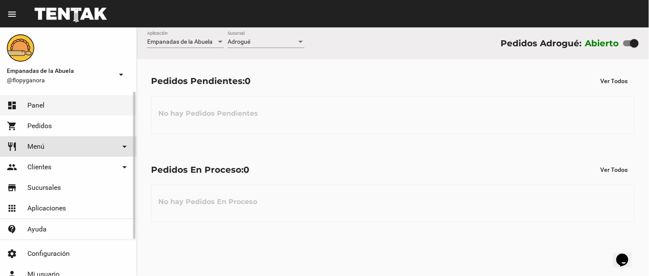
click at [45, 148] on link "restaurant Menú arrow_drop_down" at bounding box center [68, 146] width 136 height 21
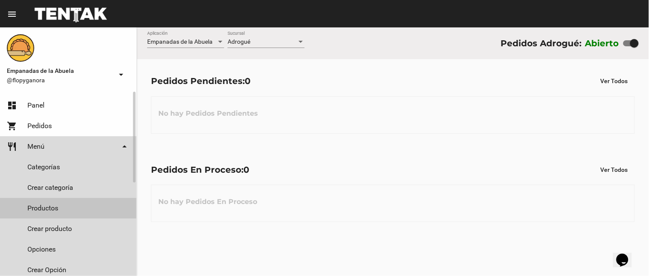
click at [56, 204] on link "Productos" at bounding box center [68, 208] width 136 height 21
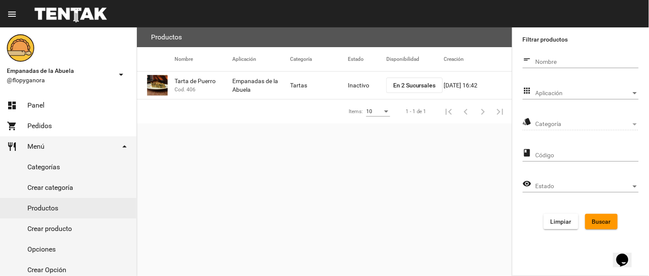
click at [578, 91] on span "Aplicación" at bounding box center [583, 93] width 95 height 7
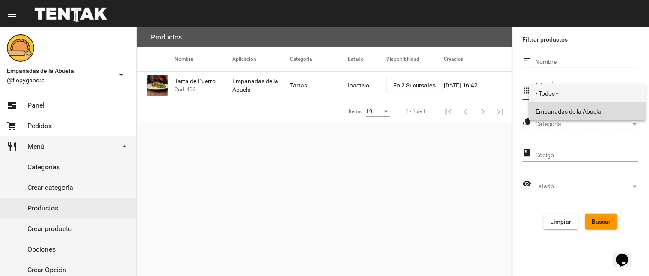
drag, startPoint x: 555, startPoint y: 109, endPoint x: 560, endPoint y: 123, distance: 14.5
click at [555, 109] on span "Empanadas de la Abuela" at bounding box center [587, 111] width 103 height 18
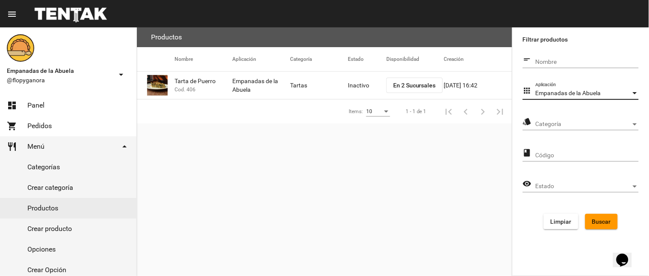
click at [561, 125] on span "Categoría" at bounding box center [583, 124] width 95 height 7
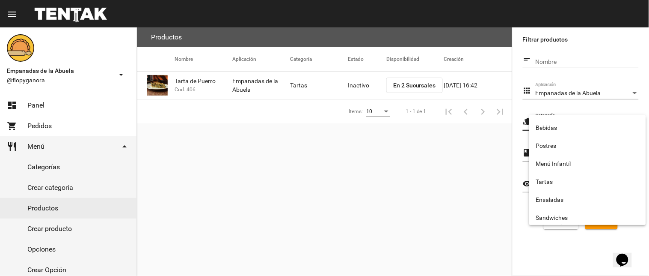
scroll to position [142, 0]
click at [561, 139] on span "Tartas" at bounding box center [587, 144] width 103 height 18
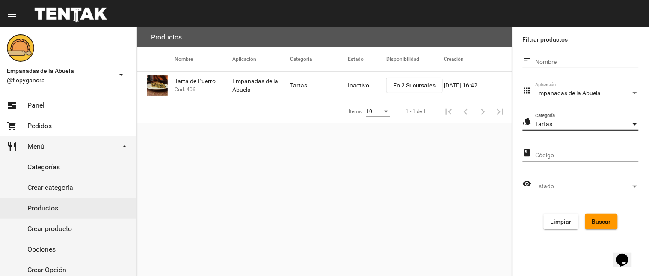
click at [601, 221] on span "Buscar" at bounding box center [601, 221] width 19 height 7
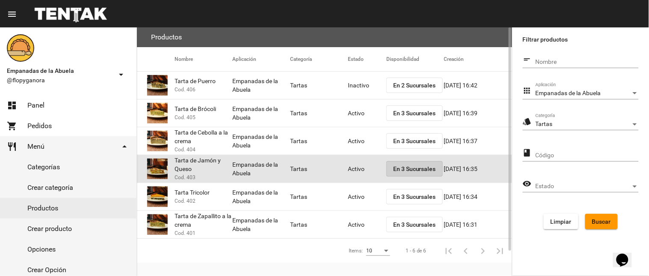
click at [417, 166] on span "En 3 Sucursales" at bounding box center [414, 168] width 43 height 7
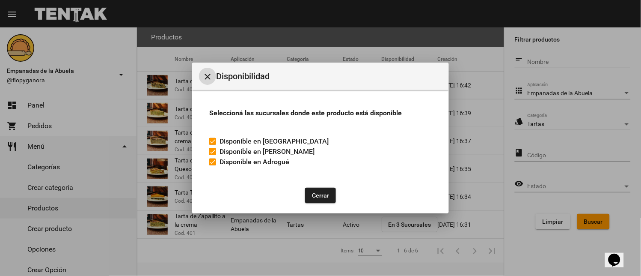
drag, startPoint x: 214, startPoint y: 161, endPoint x: 239, endPoint y: 161, distance: 24.4
click at [219, 161] on label "Disponible en Adrogué" at bounding box center [249, 162] width 80 height 10
click at [217, 163] on label "Disponible en Adrogué" at bounding box center [249, 162] width 80 height 10
click at [213, 165] on input "Disponible en Adrogué" at bounding box center [212, 165] width 0 height 0
checkbox input "false"
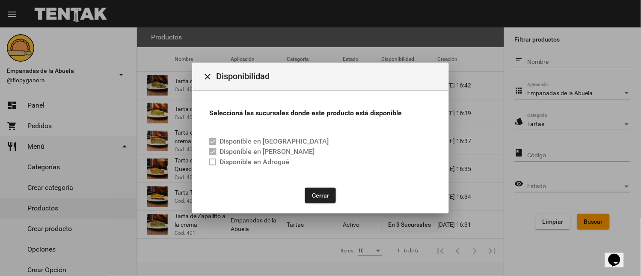
click at [309, 189] on button "Cerrar" at bounding box center [320, 194] width 31 height 15
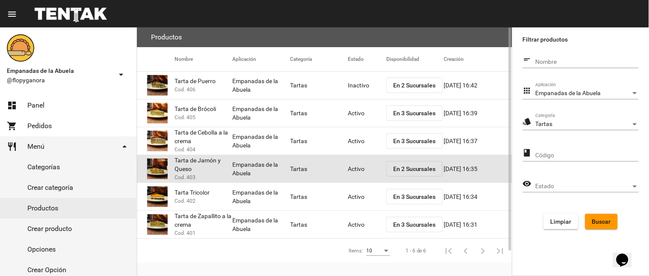
click at [356, 168] on mat-cell "Activo" at bounding box center [367, 168] width 39 height 27
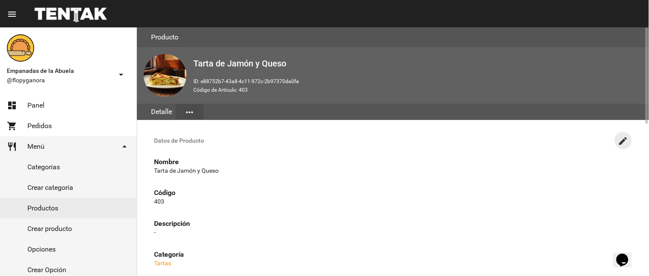
click at [622, 139] on mat-icon "create" at bounding box center [623, 141] width 10 height 10
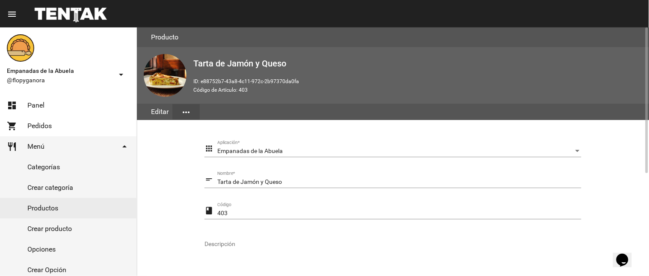
scroll to position [175, 0]
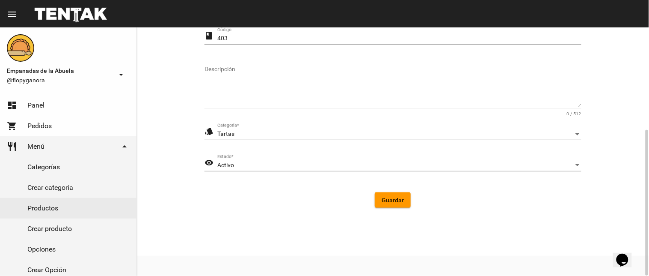
click at [238, 156] on div "Activo Estado *" at bounding box center [399, 162] width 364 height 17
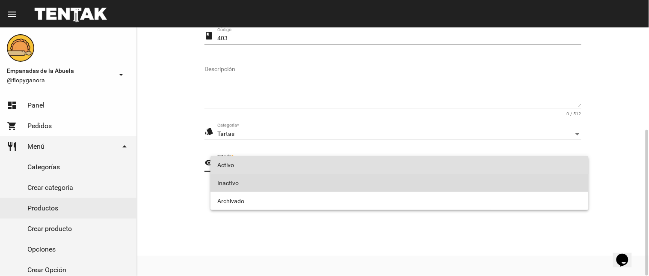
drag, startPoint x: 240, startPoint y: 177, endPoint x: 296, endPoint y: 185, distance: 57.1
click at [245, 177] on span "Inactivo" at bounding box center [399, 183] width 365 height 18
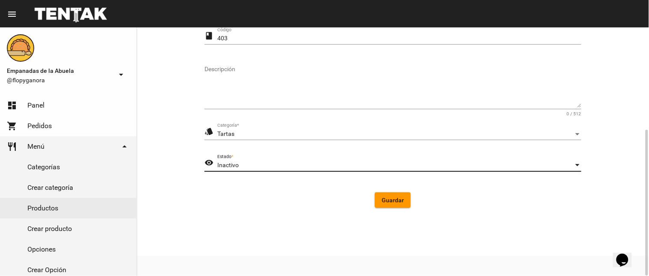
drag, startPoint x: 386, startPoint y: 199, endPoint x: 210, endPoint y: 182, distance: 176.7
click at [386, 199] on span "Guardar" at bounding box center [393, 199] width 22 height 7
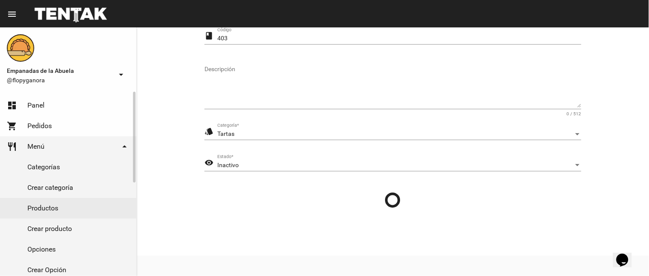
drag, startPoint x: 53, startPoint y: 206, endPoint x: 124, endPoint y: 131, distance: 103.2
click at [54, 206] on link "Productos" at bounding box center [68, 208] width 136 height 21
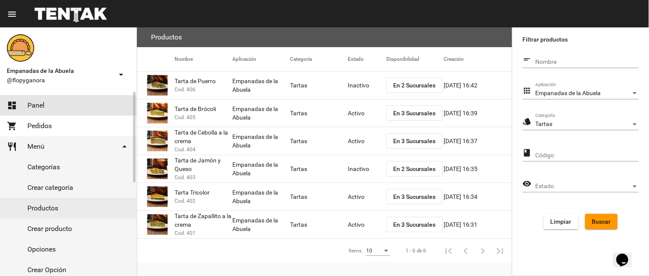
drag, startPoint x: 7, startPoint y: 113, endPoint x: 84, endPoint y: 139, distance: 81.9
click at [7, 113] on link "dashboard Panel" at bounding box center [68, 105] width 136 height 21
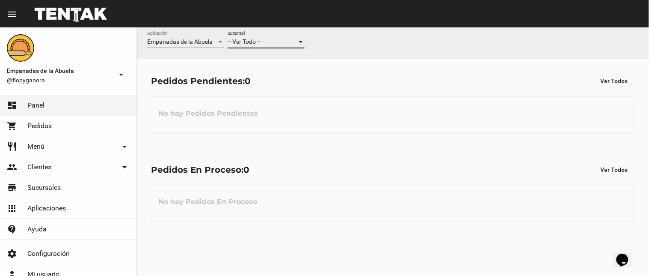
click at [279, 39] on div "-- Ver Todo --" at bounding box center [262, 42] width 69 height 7
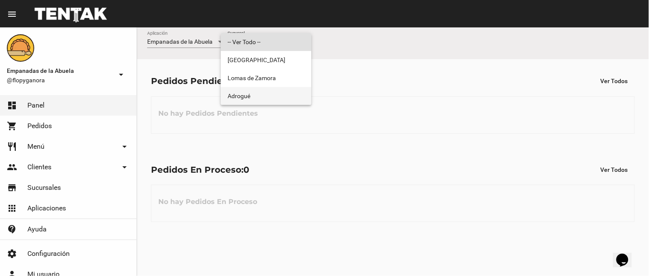
click at [264, 90] on span "Adrogué" at bounding box center [266, 96] width 77 height 18
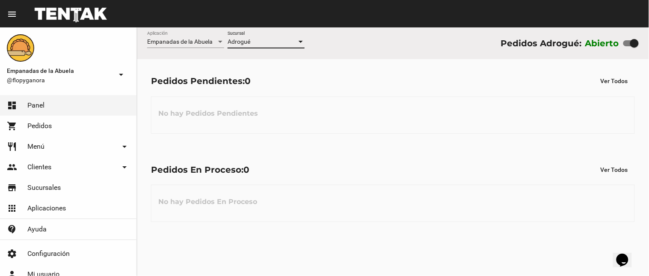
click at [257, 37] on div "Adrogué Sucursal" at bounding box center [266, 39] width 77 height 17
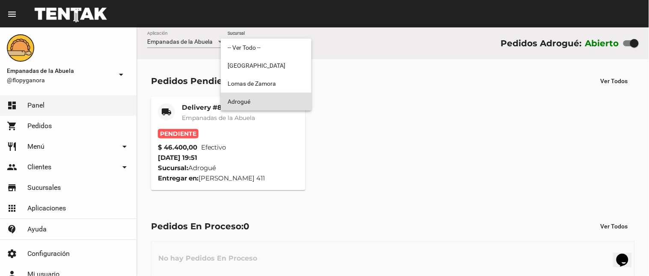
click at [193, 109] on div at bounding box center [324, 138] width 649 height 276
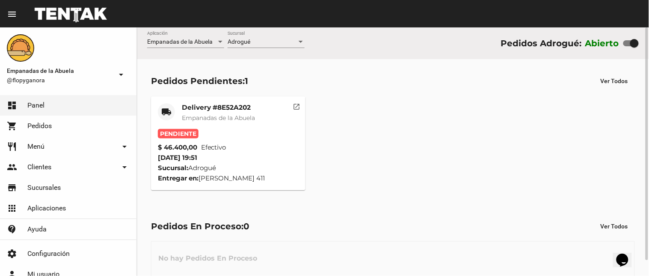
click at [207, 113] on div "Delivery #8E52A202 Empanadas de la Abuela" at bounding box center [218, 116] width 73 height 26
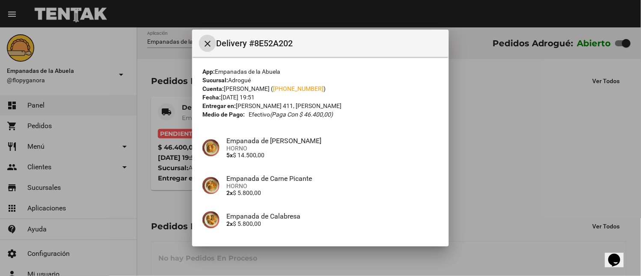
scroll to position [127, 0]
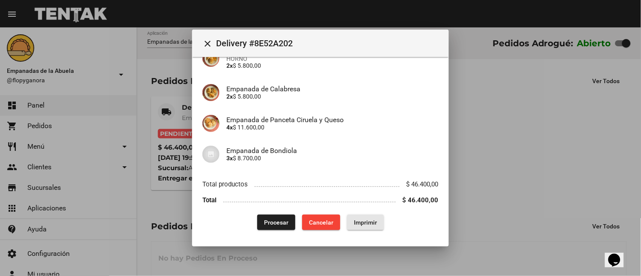
click at [370, 222] on span "Imprimir" at bounding box center [365, 222] width 23 height 7
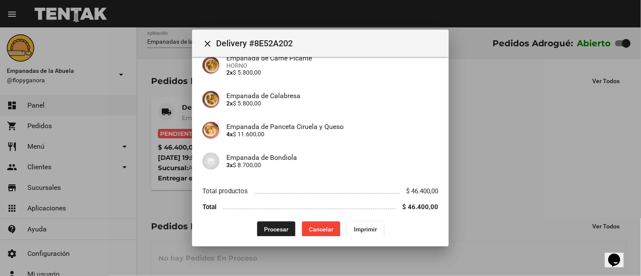
scroll to position [127, 0]
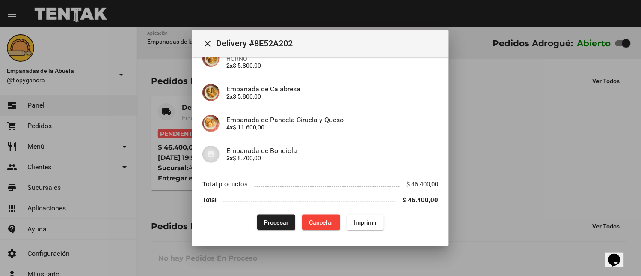
click at [268, 221] on span "Procesar" at bounding box center [276, 222] width 24 height 7
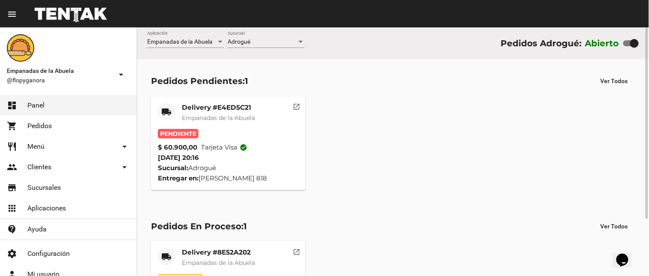
click at [236, 101] on mat-card "local_shipping Delivery #E4ED5C21 Empanadas de la Abuela Pendiente $ 60.900,00 …" at bounding box center [228, 143] width 154 height 94
click at [236, 109] on mat-card-title "Delivery #E4ED5C21" at bounding box center [218, 107] width 73 height 9
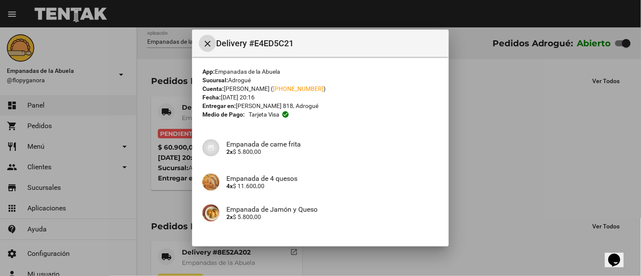
scroll to position [189, 0]
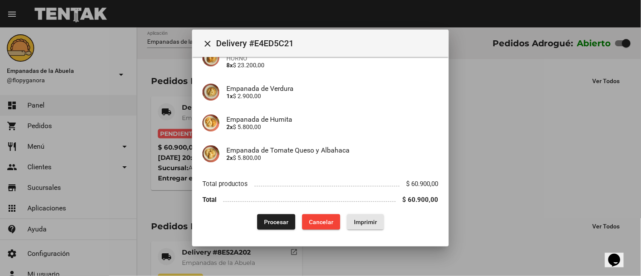
drag, startPoint x: 362, startPoint y: 225, endPoint x: 276, endPoint y: 187, distance: 94.0
click at [362, 224] on button "Imprimir" at bounding box center [365, 221] width 37 height 15
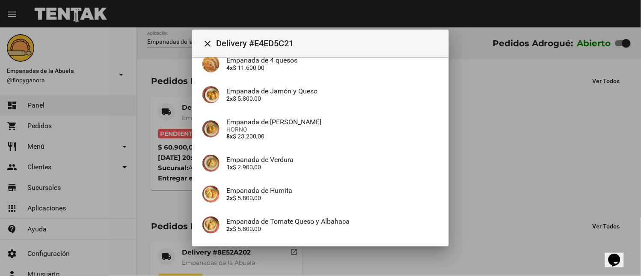
scroll to position [189, 0]
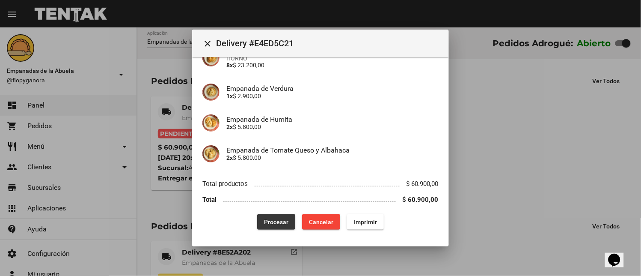
drag, startPoint x: 268, startPoint y: 225, endPoint x: 267, endPoint y: 218, distance: 6.4
click at [267, 223] on button "Procesar" at bounding box center [276, 221] width 38 height 15
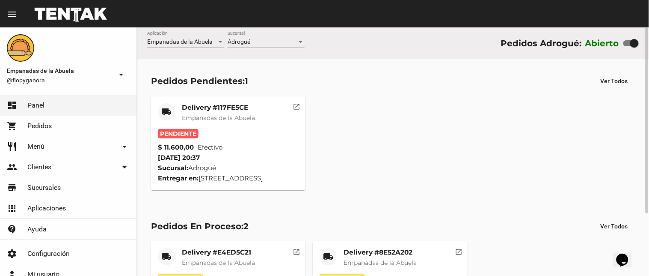
click at [205, 121] on span "Empanadas de la Abuela" at bounding box center [218, 118] width 73 height 8
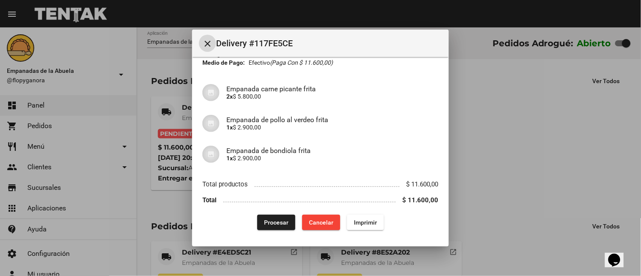
scroll to position [52, 0]
click at [358, 221] on span "Imprimir" at bounding box center [365, 221] width 23 height 7
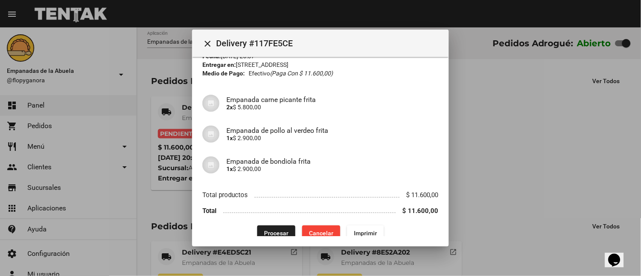
scroll to position [52, 0]
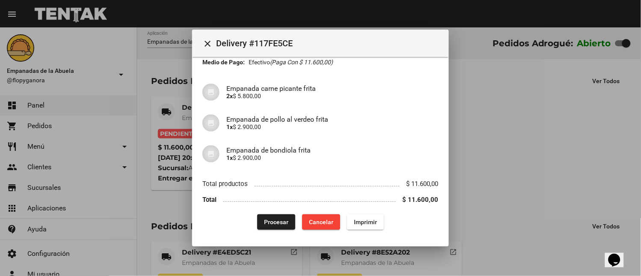
click at [267, 222] on span "Procesar" at bounding box center [276, 221] width 24 height 7
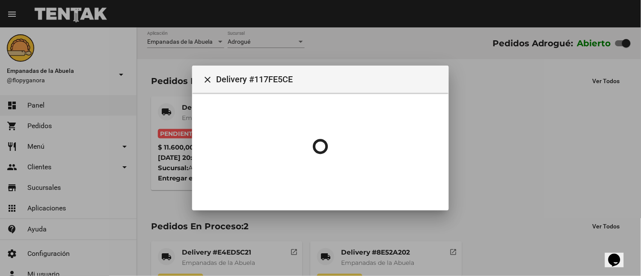
scroll to position [0, 0]
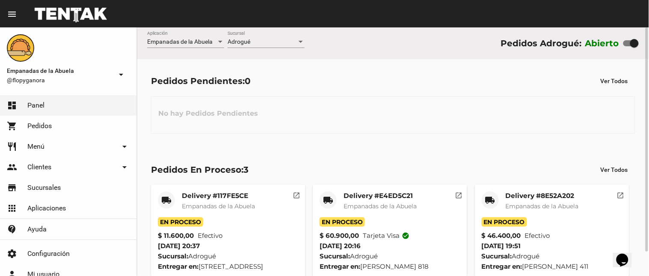
click at [493, 199] on mat-icon "local_shipping" at bounding box center [490, 200] width 10 height 10
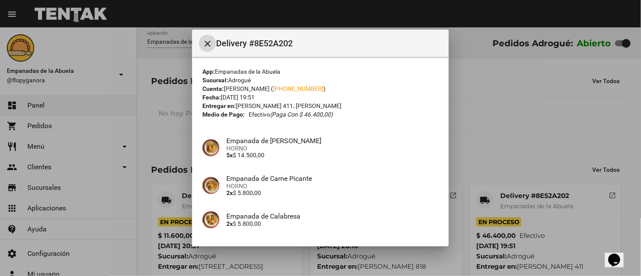
scroll to position [127, 0]
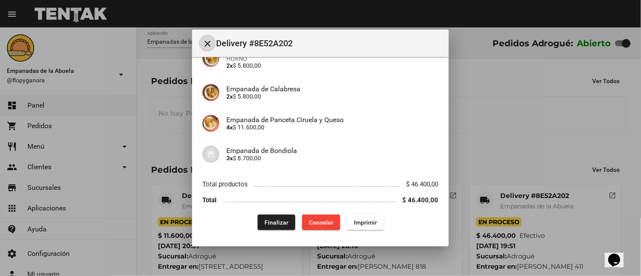
click at [275, 222] on span "Finalizar" at bounding box center [276, 222] width 24 height 7
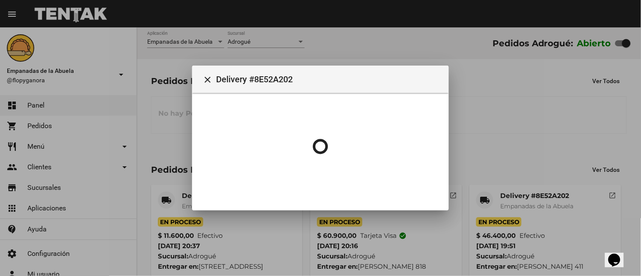
scroll to position [0, 0]
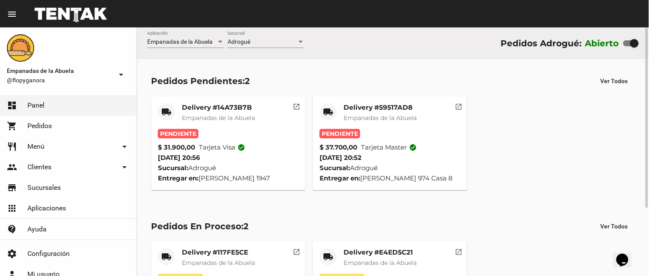
click at [387, 107] on mat-card-title "Delivery #59517AD8" at bounding box center [380, 107] width 73 height 9
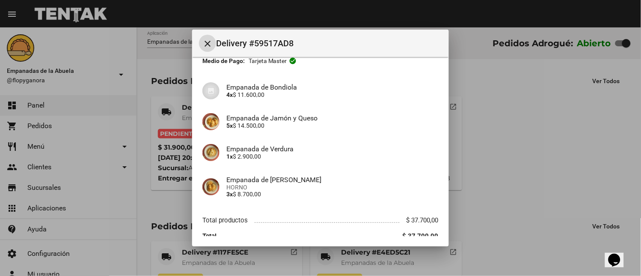
scroll to position [90, 0]
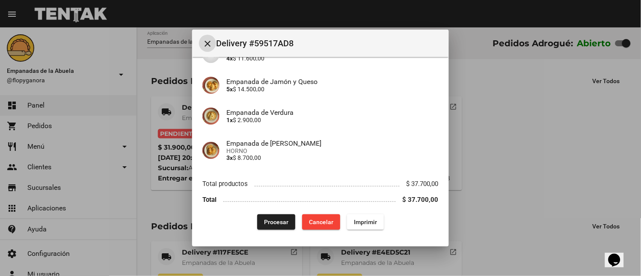
click at [362, 221] on span "Imprimir" at bounding box center [365, 221] width 23 height 7
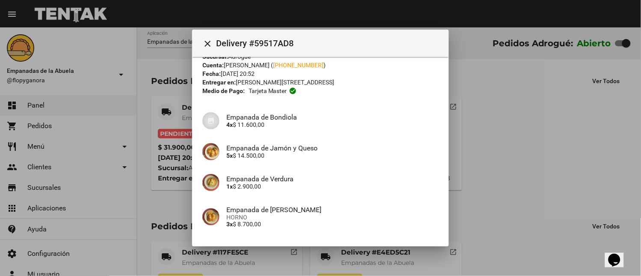
scroll to position [90, 0]
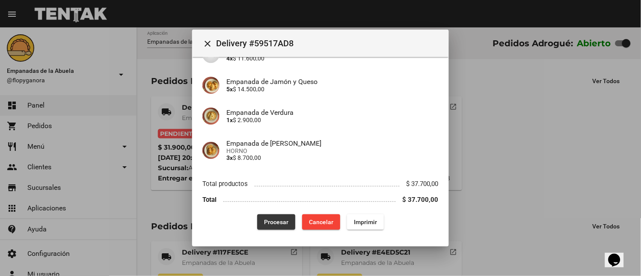
click at [265, 222] on span "Procesar" at bounding box center [276, 221] width 24 height 7
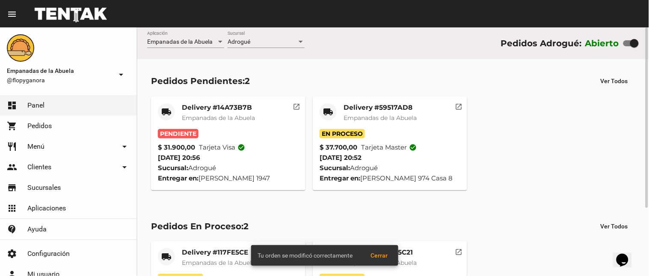
click at [210, 102] on mat-card "local_shipping Delivery #14A73B7B Empanadas de la Abuela Pendiente $ 31.900,00 …" at bounding box center [228, 143] width 154 height 94
click at [222, 116] on span "Empanadas de la Abuela" at bounding box center [218, 118] width 73 height 8
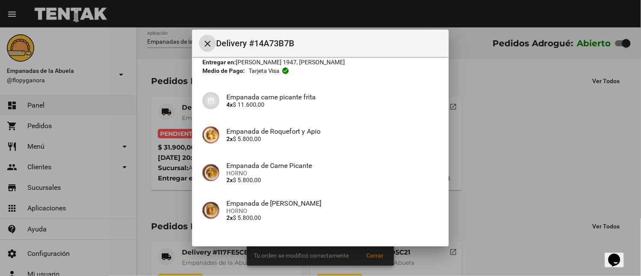
scroll to position [134, 0]
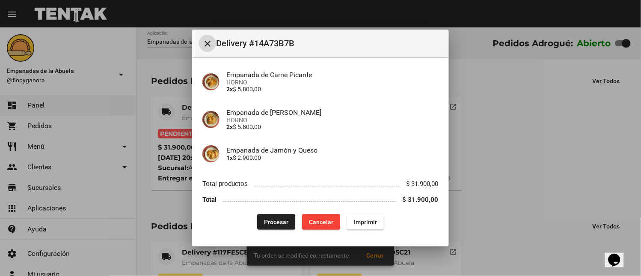
click at [347, 221] on button "Imprimir" at bounding box center [365, 221] width 37 height 15
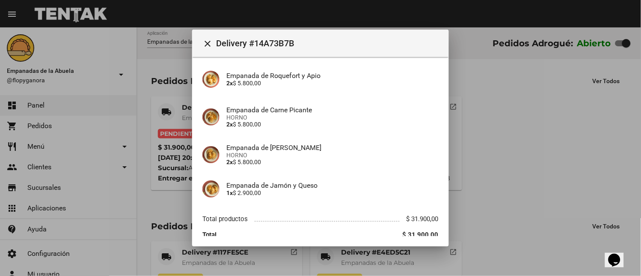
scroll to position [134, 0]
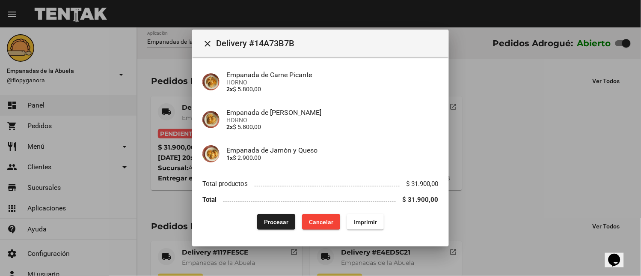
click at [268, 221] on span "Procesar" at bounding box center [276, 221] width 24 height 7
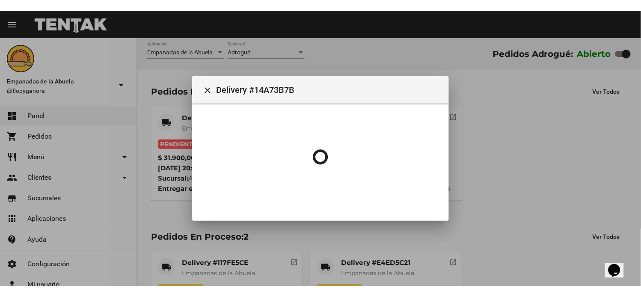
scroll to position [0, 0]
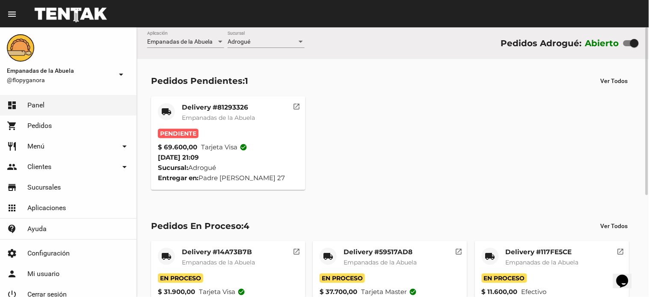
click at [199, 103] on mat-card-title "Delivery #81293326" at bounding box center [218, 107] width 73 height 9
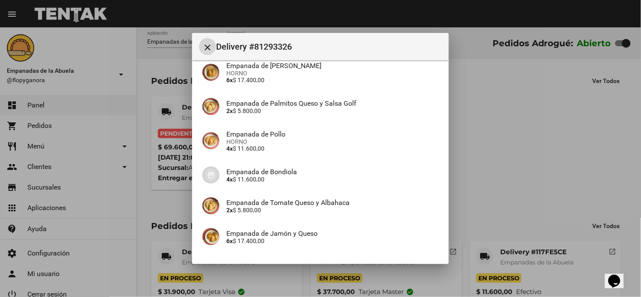
scroll to position [144, 0]
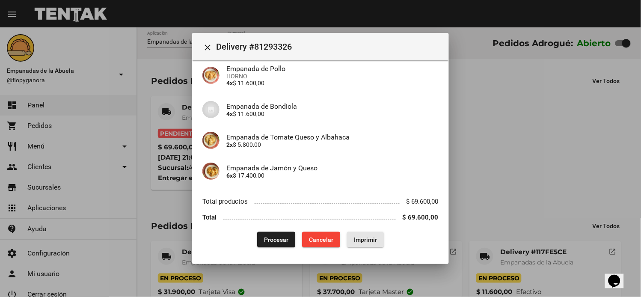
click at [361, 233] on button "Imprimir" at bounding box center [365, 239] width 37 height 15
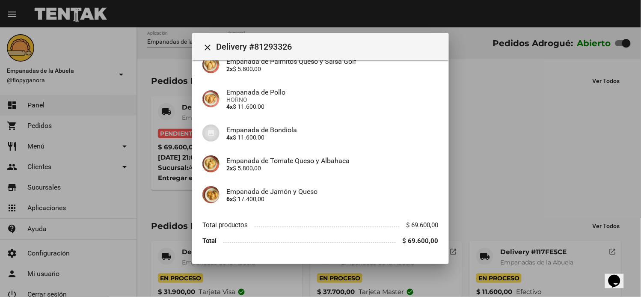
scroll to position [144, 0]
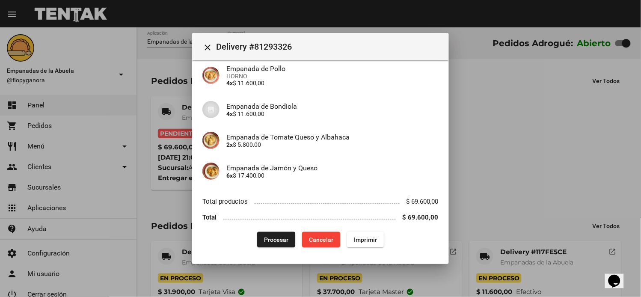
click at [278, 236] on span "Procesar" at bounding box center [276, 239] width 24 height 7
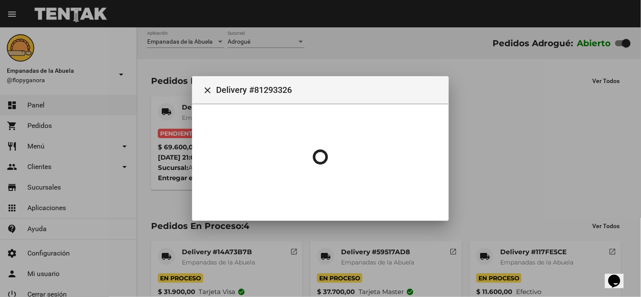
scroll to position [0, 0]
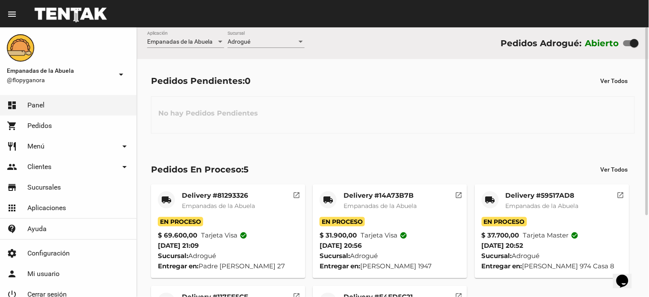
drag, startPoint x: 289, startPoint y: 26, endPoint x: 285, endPoint y: 29, distance: 5.6
click at [288, 26] on mat-toolbar "menu Resumen" at bounding box center [324, 13] width 649 height 27
click at [282, 40] on div "Adrogué" at bounding box center [262, 42] width 69 height 7
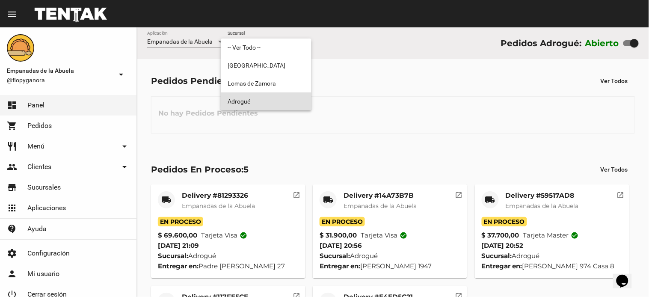
click at [258, 103] on span "Adrogué" at bounding box center [266, 101] width 77 height 18
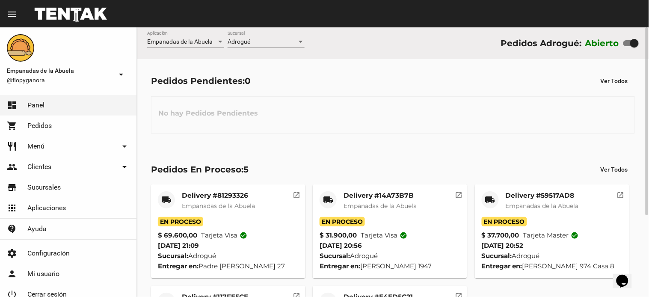
click at [520, 200] on div "Delivery #59517AD8 Empanadas de la Abuela" at bounding box center [542, 204] width 73 height 26
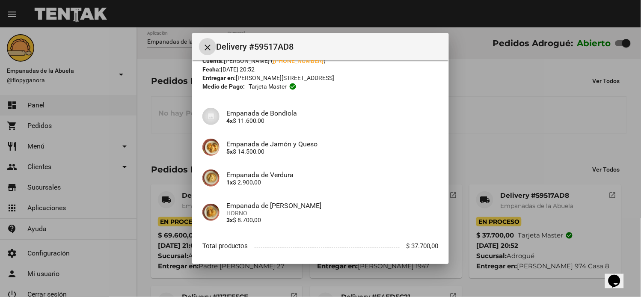
scroll to position [76, 0]
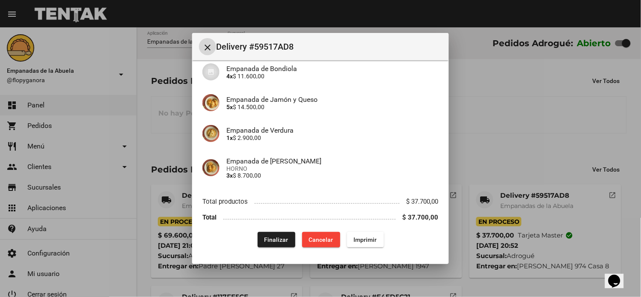
click at [271, 237] on span "Finalizar" at bounding box center [276, 239] width 24 height 7
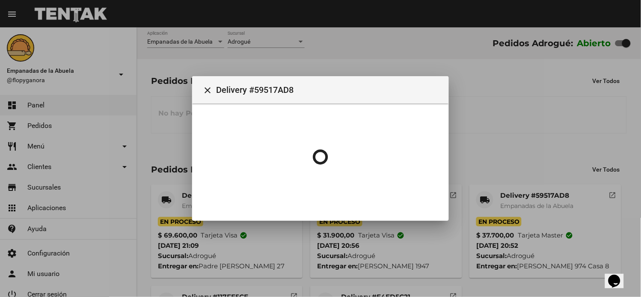
scroll to position [0, 0]
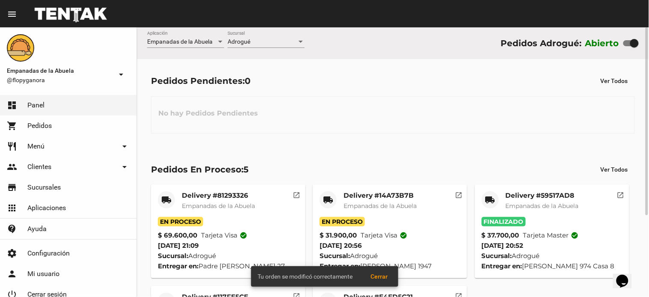
click at [336, 201] on div "local_shipping" at bounding box center [328, 199] width 17 height 17
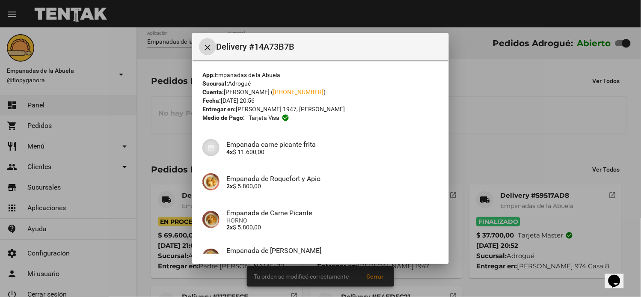
scroll to position [120, 0]
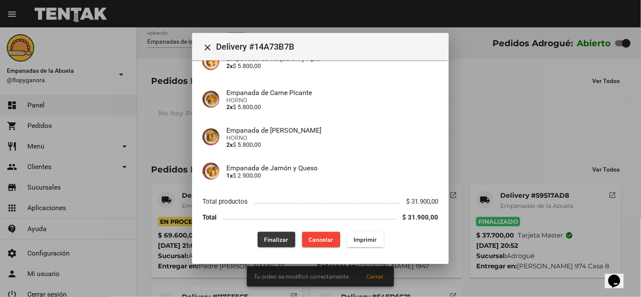
click at [282, 240] on span "Finalizar" at bounding box center [276, 239] width 24 height 7
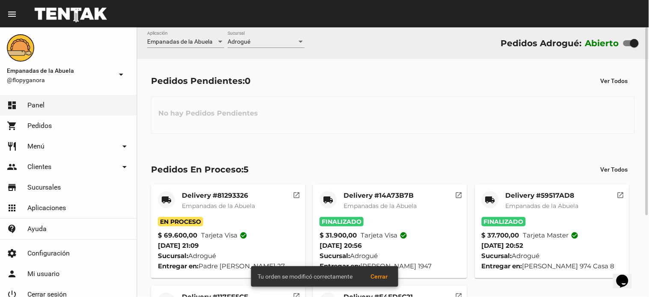
click at [169, 197] on mat-icon "local_shipping" at bounding box center [166, 200] width 10 height 10
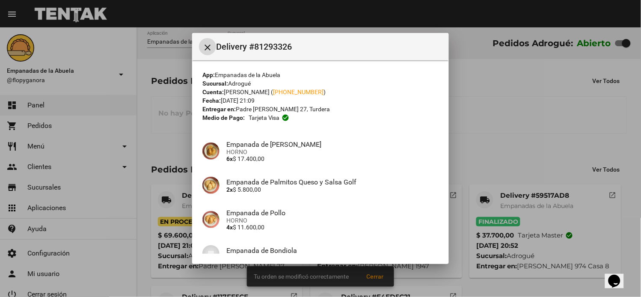
scroll to position [144, 0]
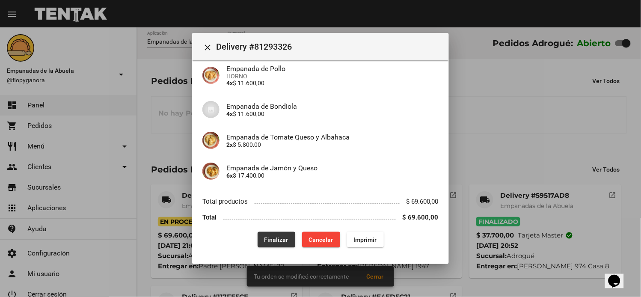
click at [271, 244] on button "Finalizar" at bounding box center [277, 239] width 38 height 15
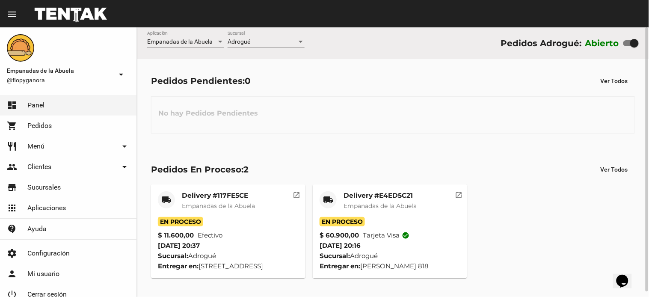
click at [357, 201] on div "Delivery #E4ED5C21 Empanadas de [GEOGRAPHIC_DATA]" at bounding box center [380, 204] width 73 height 26
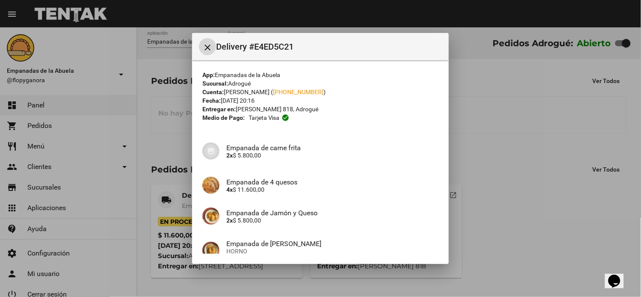
scroll to position [175, 0]
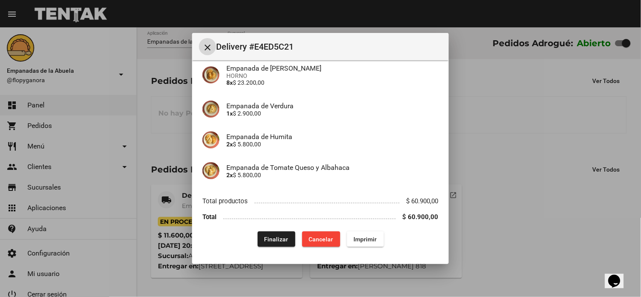
click at [280, 244] on button "Finalizar" at bounding box center [277, 238] width 38 height 15
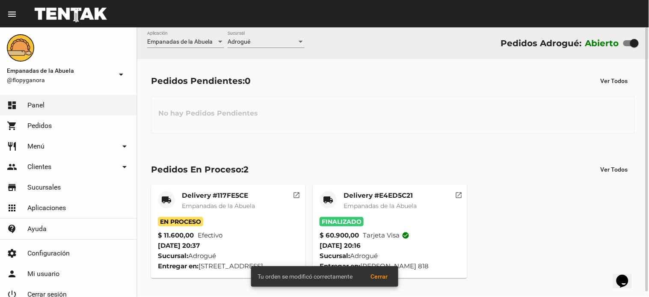
click at [163, 202] on mat-icon "local_shipping" at bounding box center [166, 200] width 10 height 10
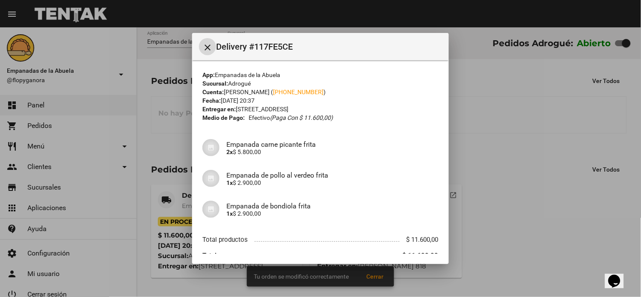
scroll to position [39, 0]
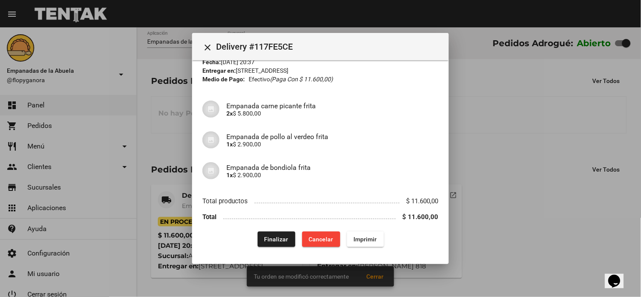
click at [493, 196] on div at bounding box center [320, 148] width 641 height 297
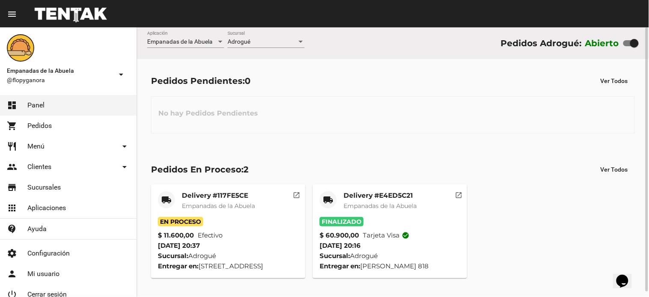
click at [193, 198] on mat-card-title "Delivery #117FE5CE" at bounding box center [218, 195] width 73 height 9
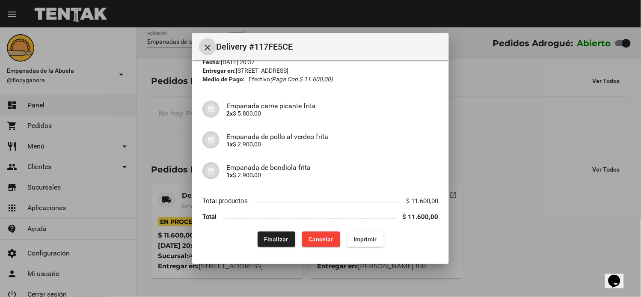
click at [273, 241] on span "Finalizar" at bounding box center [276, 239] width 24 height 7
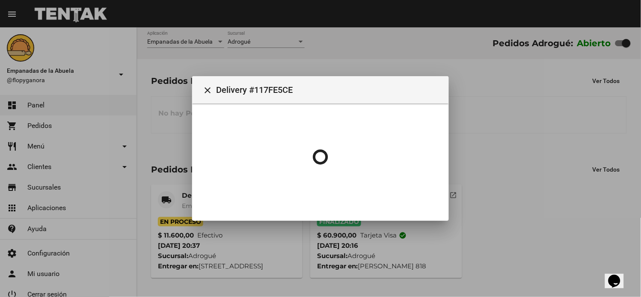
scroll to position [0, 0]
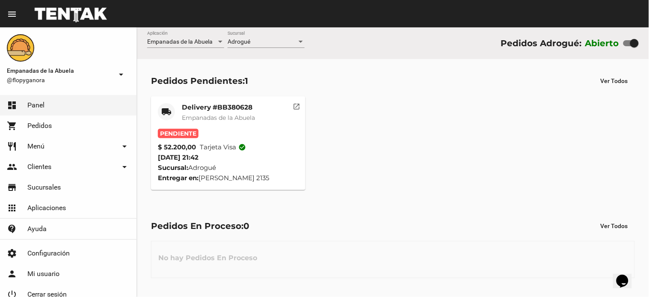
click at [233, 108] on mat-card-title "Delivery #BB380628" at bounding box center [218, 107] width 73 height 9
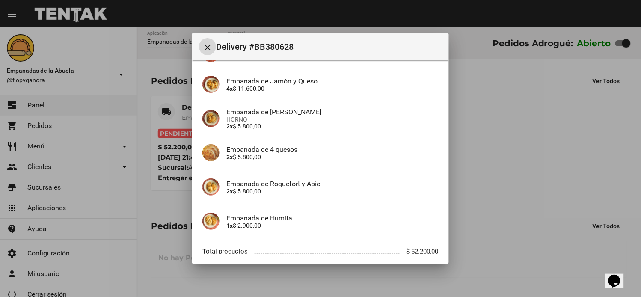
scroll to position [254, 0]
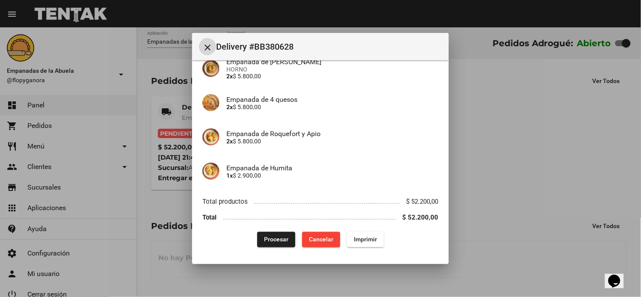
click at [361, 246] on button "Imprimir" at bounding box center [365, 239] width 37 height 15
click at [264, 237] on span "Procesar" at bounding box center [276, 239] width 24 height 7
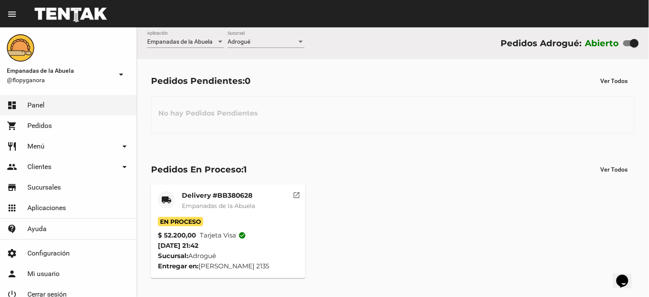
click at [223, 202] on span "Empanadas de la Abuela" at bounding box center [218, 206] width 73 height 8
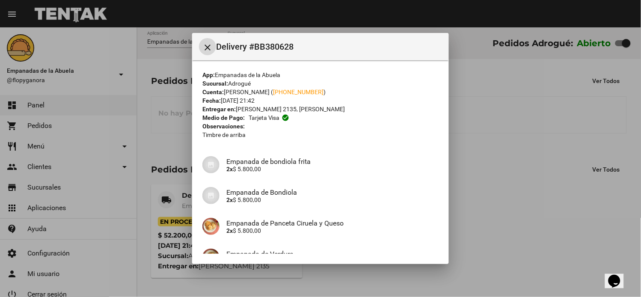
click at [212, 50] on mat-icon "close" at bounding box center [207, 47] width 10 height 10
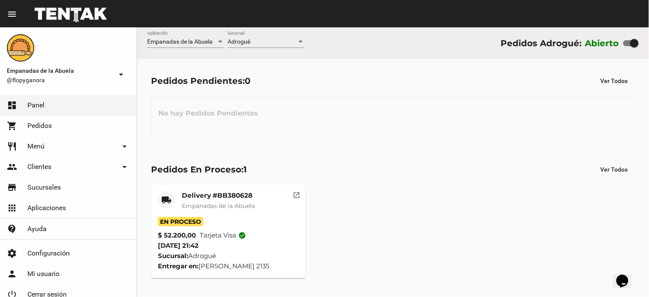
click at [215, 200] on div "Delivery #BB380628 Empanadas de la Abuela" at bounding box center [218, 204] width 73 height 26
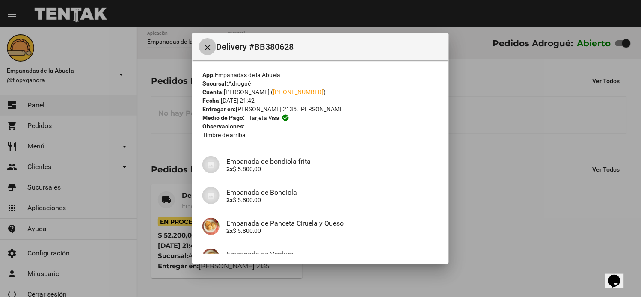
click at [205, 44] on mat-icon "close" at bounding box center [207, 47] width 10 height 10
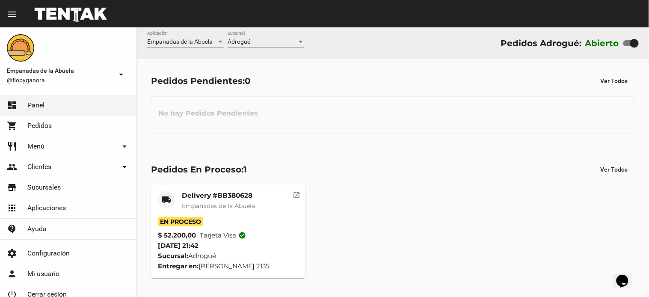
click at [230, 215] on div "Delivery #BB380628 Empanadas de la Abuela" at bounding box center [218, 204] width 73 height 26
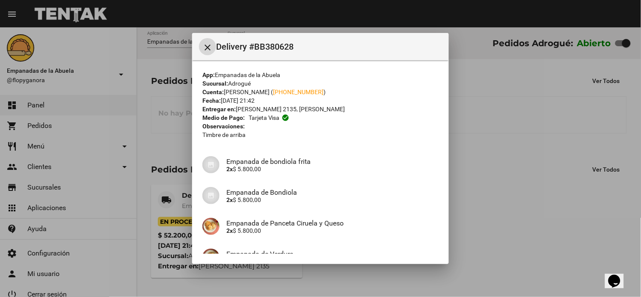
drag, startPoint x: 211, startPoint y: 47, endPoint x: 202, endPoint y: 87, distance: 41.2
click at [210, 47] on mat-icon "close" at bounding box center [207, 47] width 10 height 10
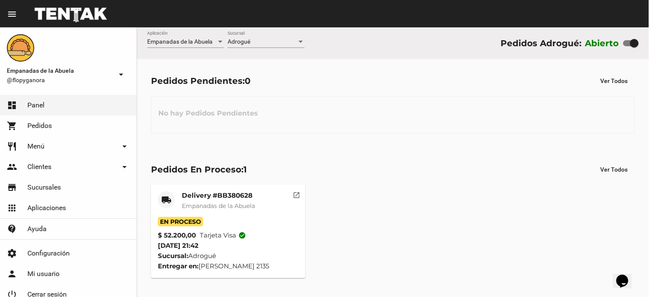
click at [228, 188] on mat-card "local_shipping Delivery #BB380628 Empanadas de la Abuela En Proceso $ 52.200,00…" at bounding box center [228, 231] width 154 height 94
click at [237, 197] on mat-card-title "Delivery #BB380628" at bounding box center [218, 195] width 73 height 9
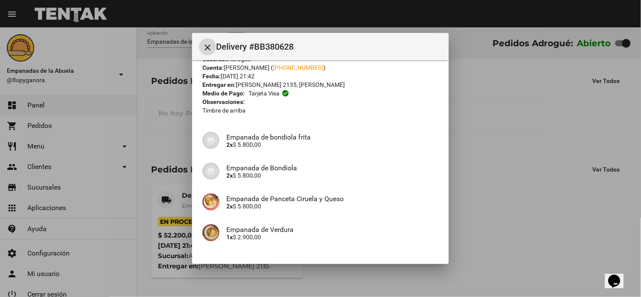
scroll to position [254, 0]
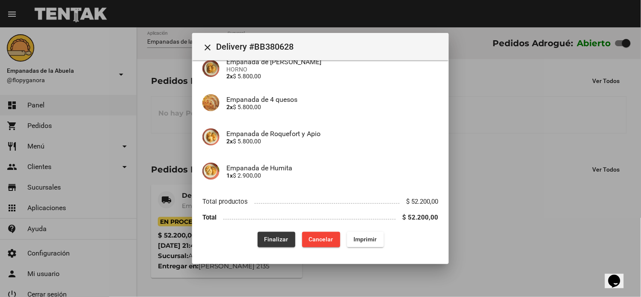
click at [274, 236] on span "Finalizar" at bounding box center [276, 239] width 24 height 7
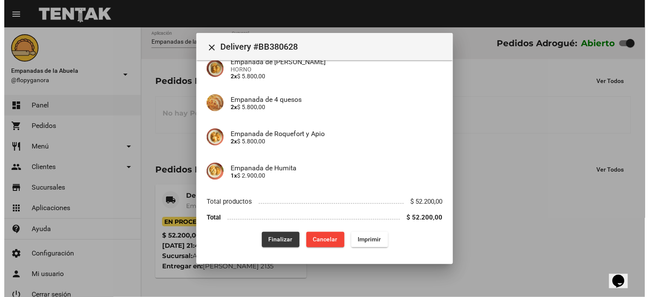
scroll to position [0, 0]
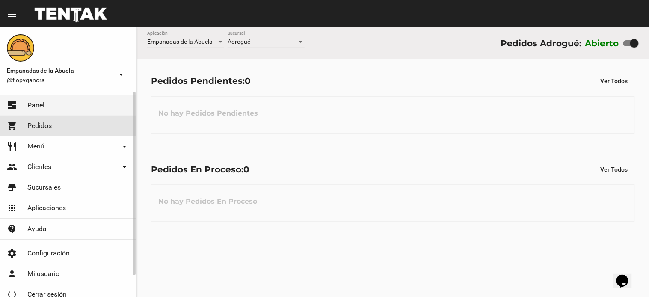
click at [35, 123] on span "Pedidos" at bounding box center [39, 126] width 24 height 9
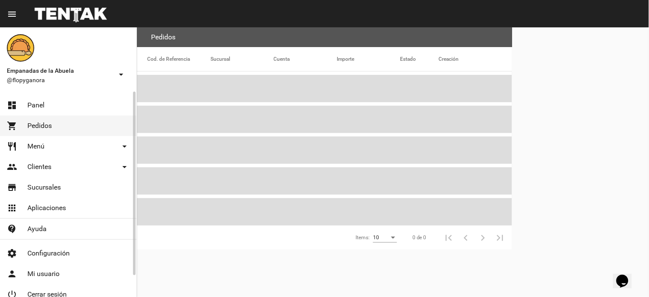
click at [53, 103] on link "dashboard Panel" at bounding box center [68, 105] width 136 height 21
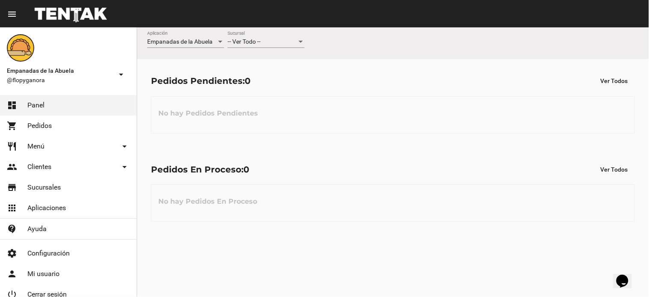
click at [261, 36] on div "-- Ver Todo -- Sucursal" at bounding box center [266, 39] width 77 height 17
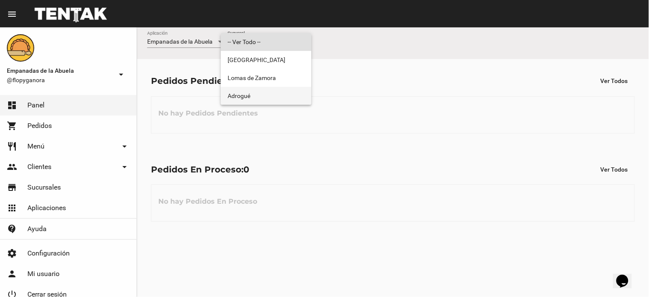
click at [257, 98] on span "Adrogué" at bounding box center [266, 96] width 77 height 18
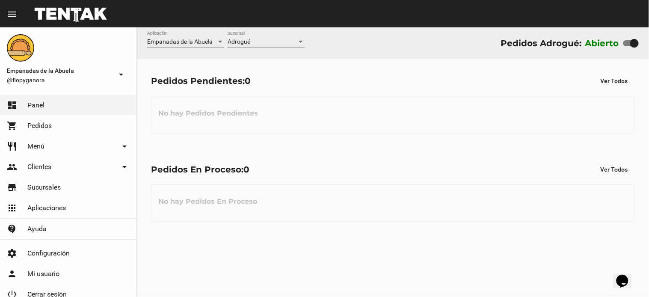
click at [190, 275] on div "Empanadas de la Abuela Aplicación Adrogué Sucursal Pedidos Adrogué: Abierto Ped…" at bounding box center [393, 162] width 512 height 270
click at [297, 44] on div at bounding box center [301, 42] width 8 height 7
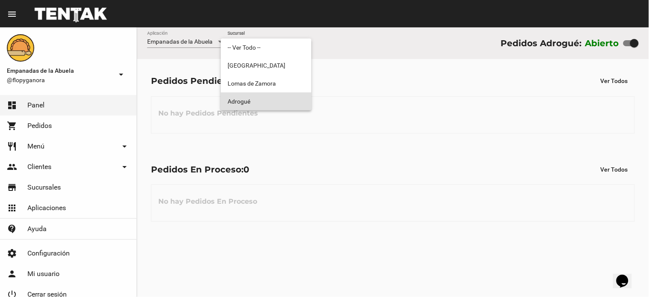
click at [288, 106] on span "Adrogué" at bounding box center [266, 101] width 77 height 18
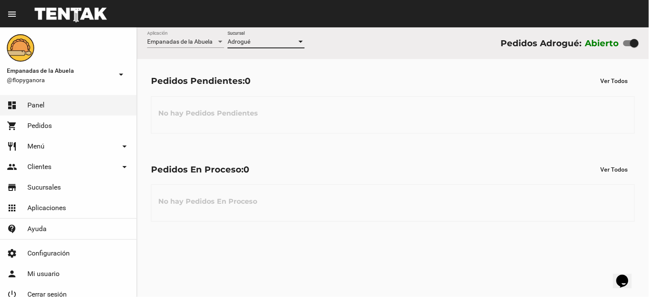
click at [280, 36] on div "Adrogué Sucursal" at bounding box center [266, 39] width 77 height 17
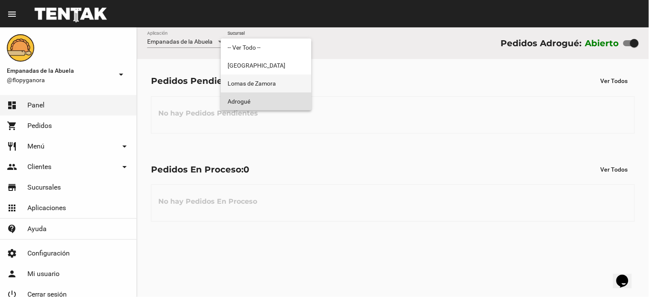
click at [281, 75] on span "Lomas de Zamora" at bounding box center [266, 83] width 77 height 18
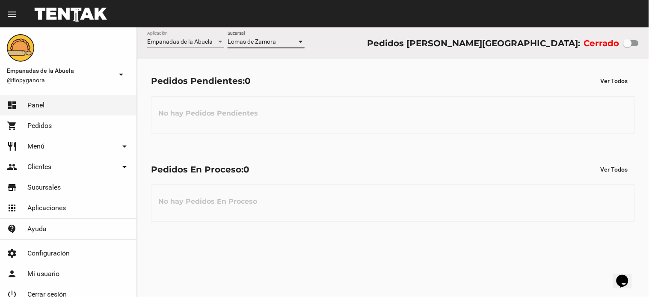
click at [282, 46] on div "[PERSON_NAME] Sucursal" at bounding box center [266, 39] width 77 height 17
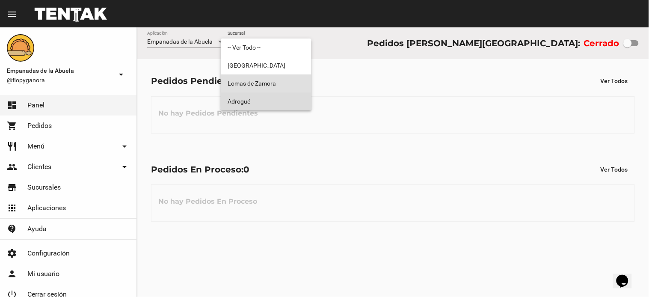
click at [276, 107] on span "Adrogué" at bounding box center [266, 101] width 77 height 18
checkbox input "true"
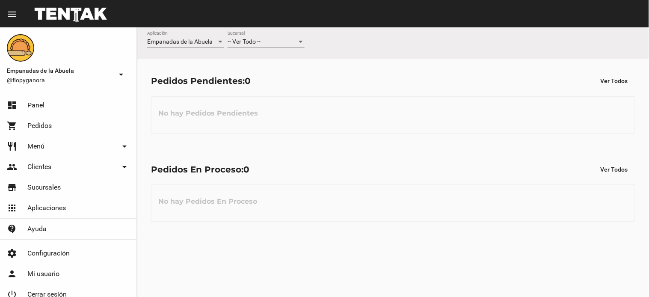
click at [277, 44] on div "-- Ver Todo --" at bounding box center [262, 42] width 69 height 7
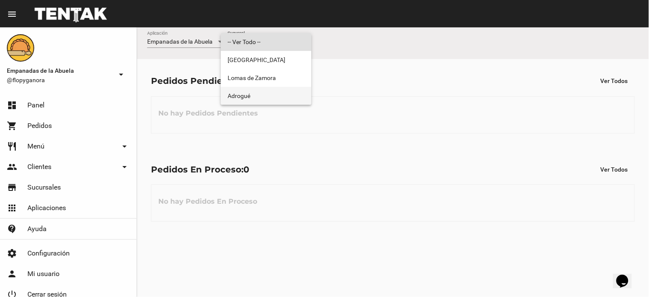
click at [282, 97] on span "Adrogué" at bounding box center [266, 96] width 77 height 18
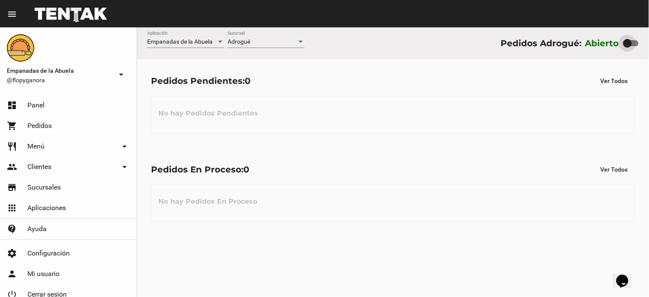
drag, startPoint x: 633, startPoint y: 40, endPoint x: 563, endPoint y: 44, distance: 69.9
click at [582, 44] on div "Pedidos Adrogué: Abierto" at bounding box center [570, 43] width 138 height 14
checkbox input "false"
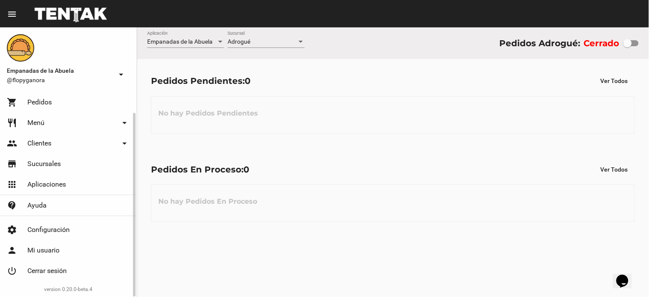
drag, startPoint x: 63, startPoint y: 269, endPoint x: 82, endPoint y: 238, distance: 36.1
click at [66, 269] on link "power_settings_new Cerrar sesión" at bounding box center [68, 271] width 136 height 21
